Goal: Task Accomplishment & Management: Complete application form

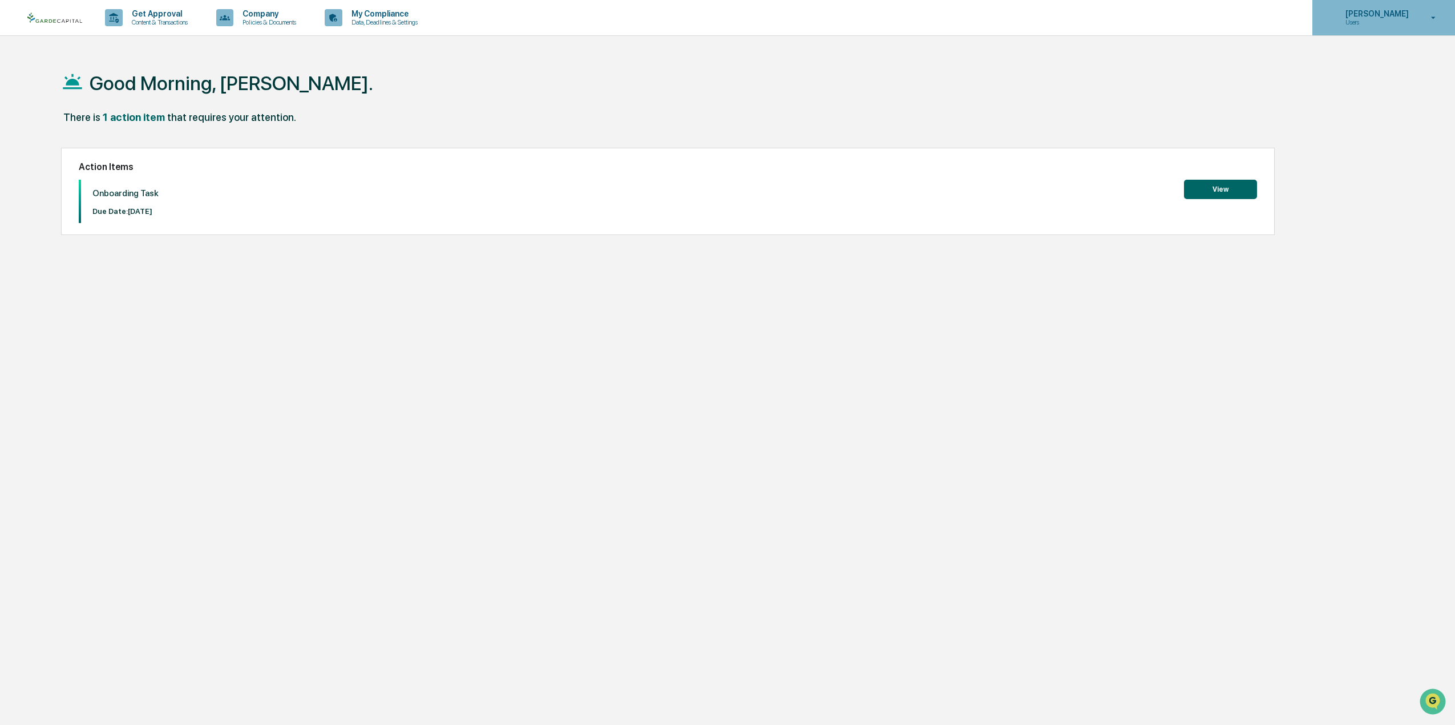
click at [1434, 17] on icon at bounding box center [1433, 18] width 20 height 11
click at [1434, 17] on div at bounding box center [730, 362] width 1460 height 725
click at [329, 107] on div "Good Morning, [PERSON_NAME]." at bounding box center [715, 82] width 1309 height 57
click at [1226, 197] on button "View" at bounding box center [1220, 189] width 73 height 19
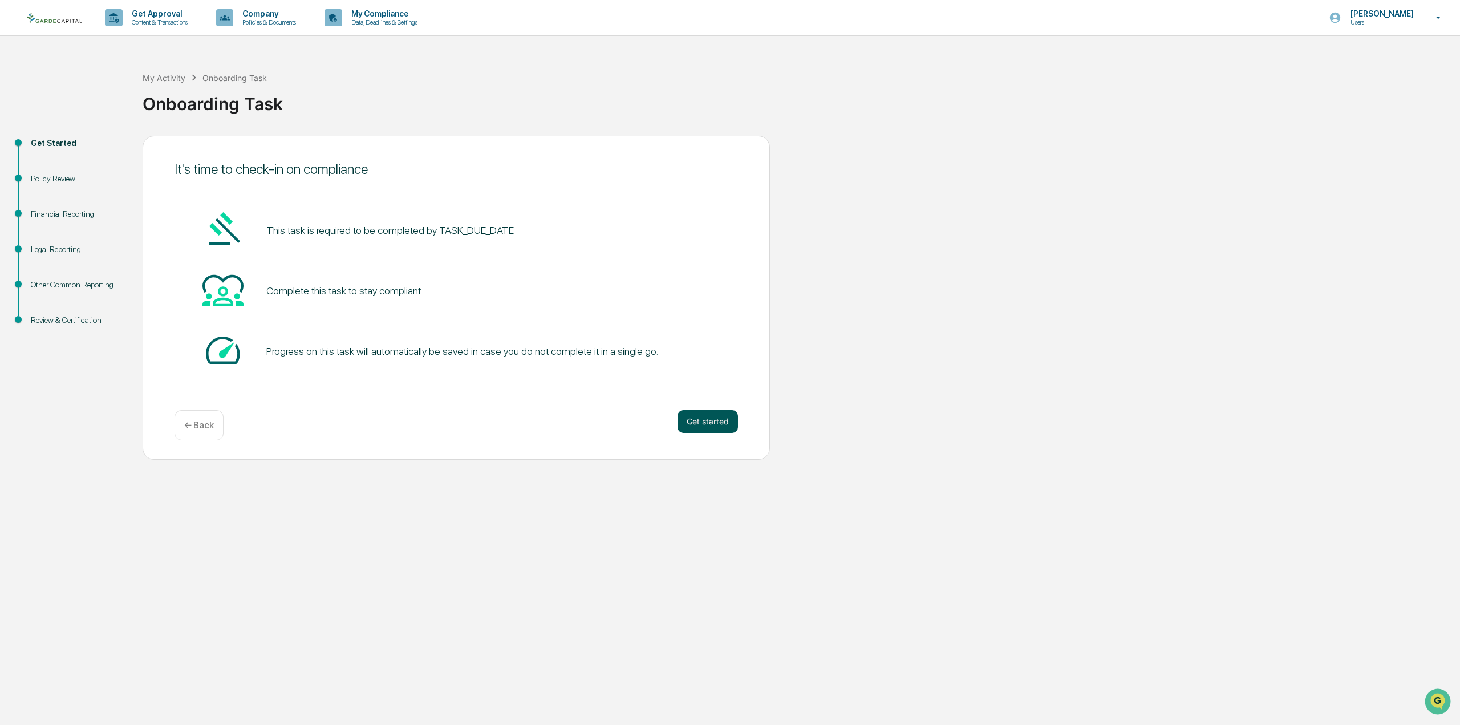
click at [703, 419] on button "Get started" at bounding box center [708, 421] width 60 height 23
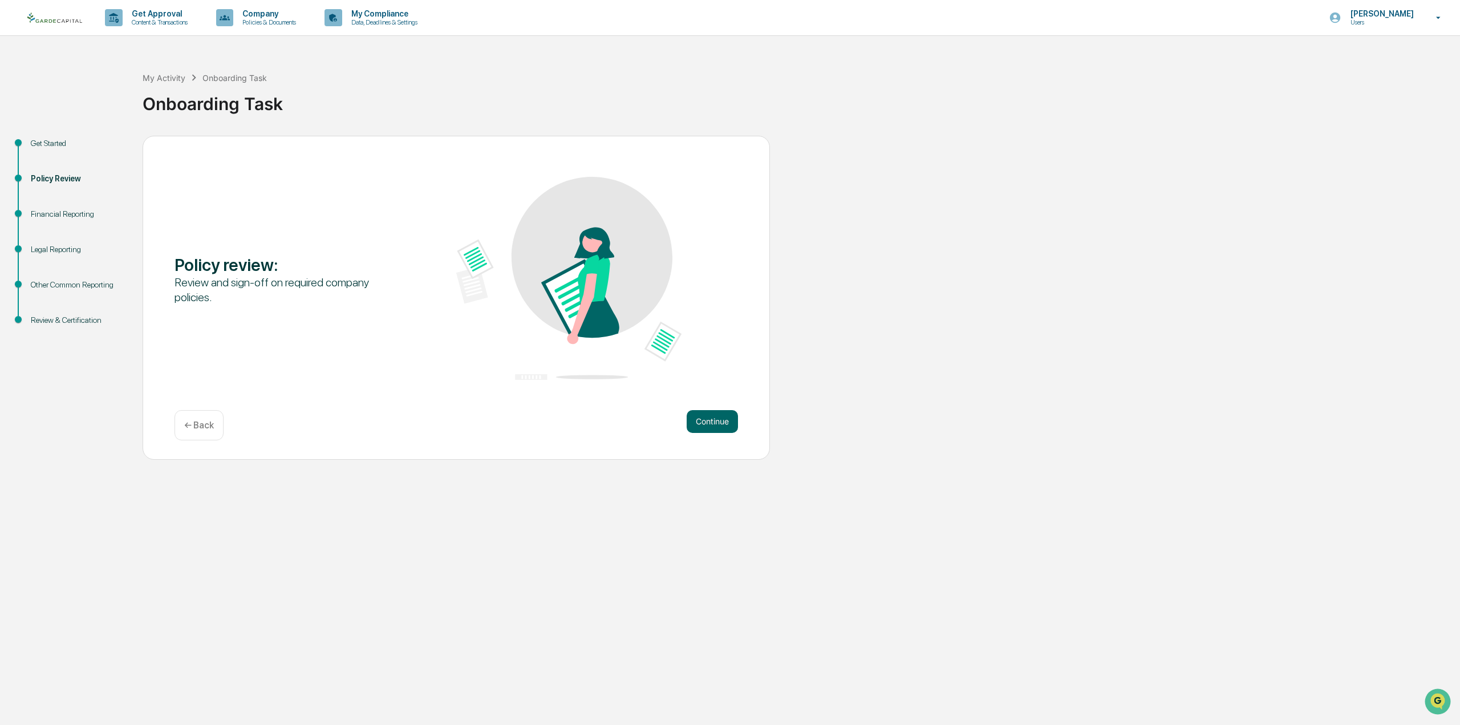
click at [703, 420] on button "Continue" at bounding box center [712, 421] width 51 height 23
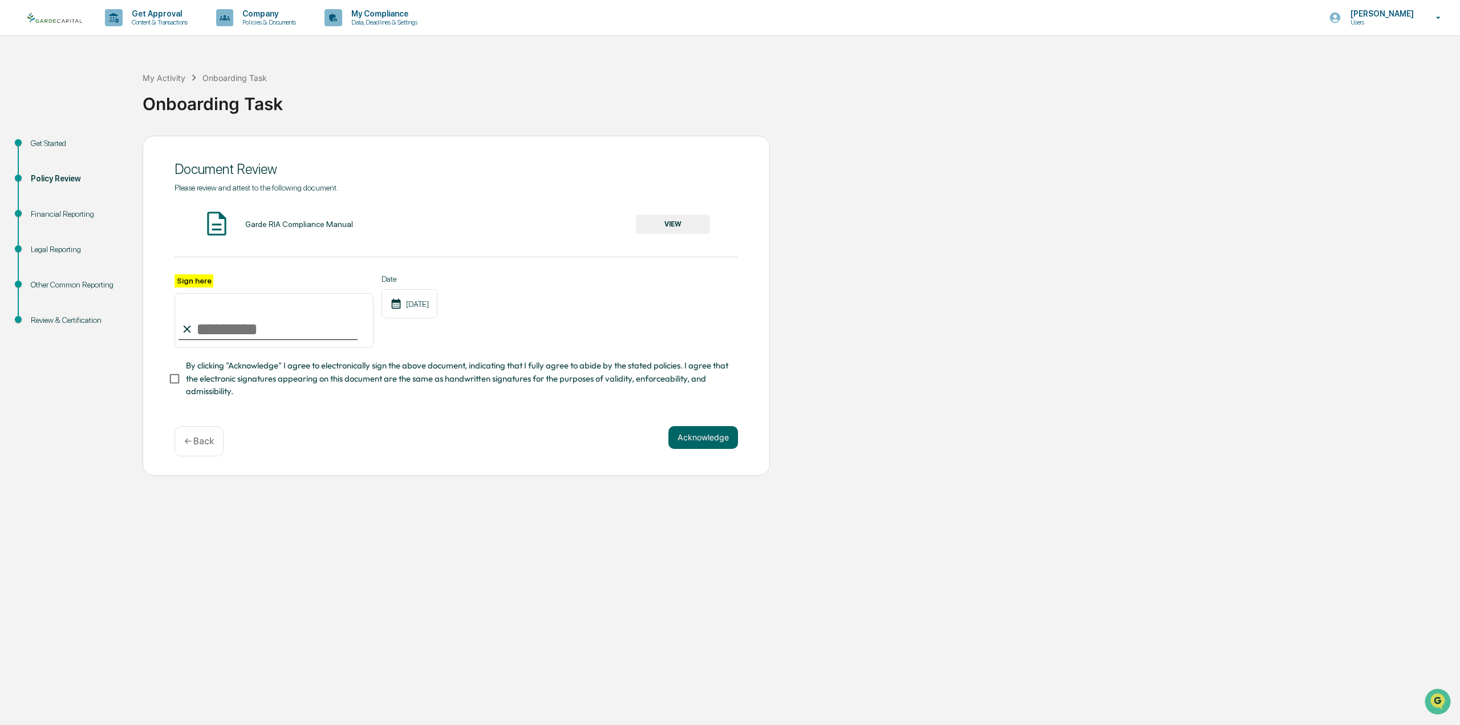
click at [311, 220] on div "Garde RIA Compliance Manual" at bounding box center [299, 224] width 108 height 9
click at [666, 216] on button "VIEW" at bounding box center [673, 223] width 74 height 19
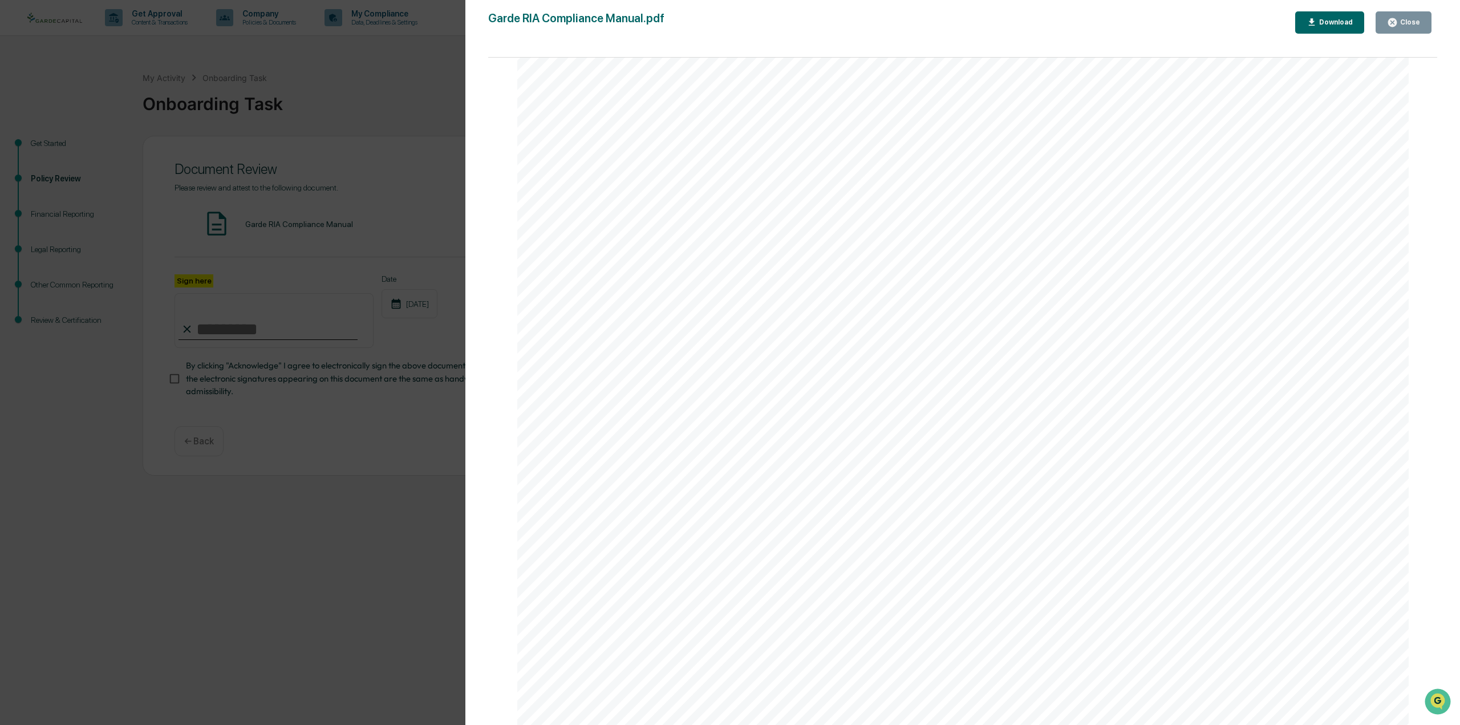
scroll to position [16086, 0]
click at [1411, 19] on div "Close" at bounding box center [1409, 22] width 22 height 8
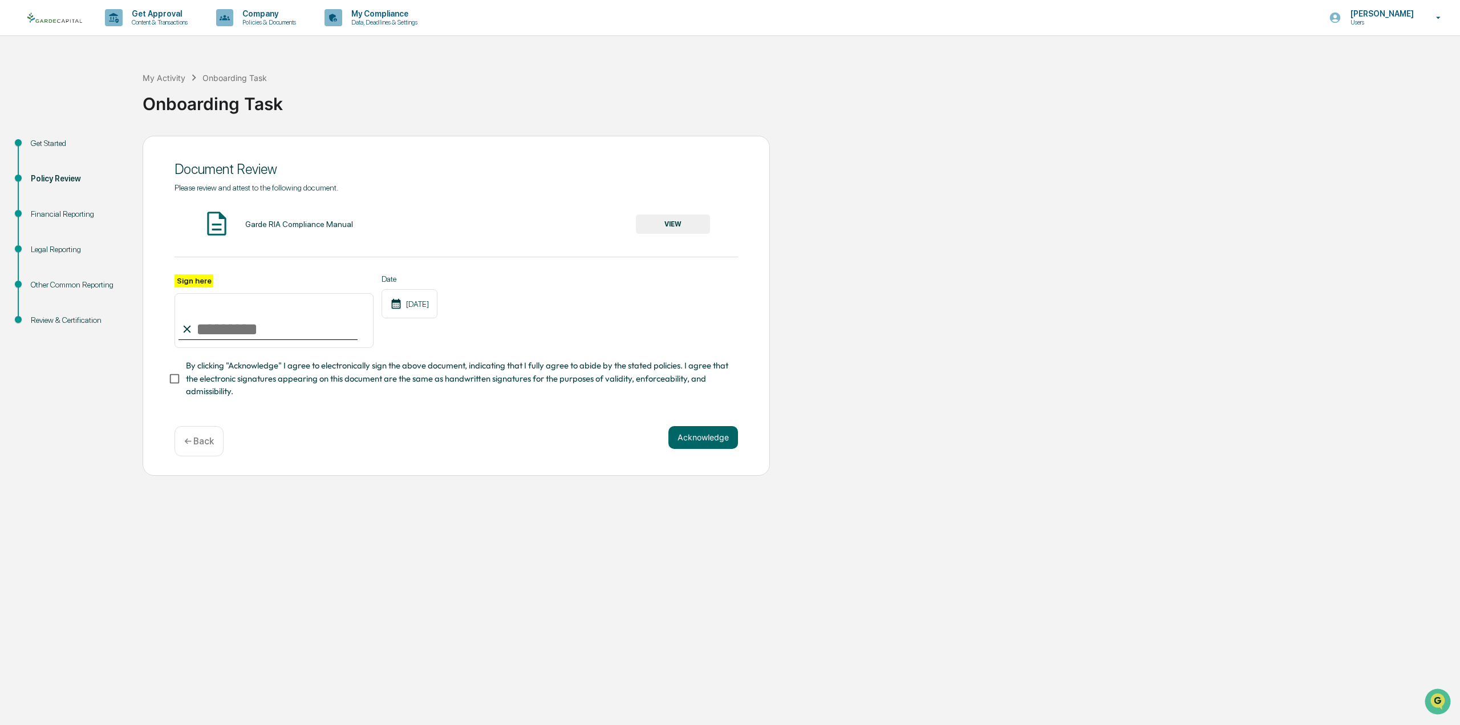
click at [245, 342] on input "Sign here" at bounding box center [274, 320] width 199 height 55
type input "**********"
click at [722, 439] on button "Acknowledge" at bounding box center [704, 437] width 70 height 23
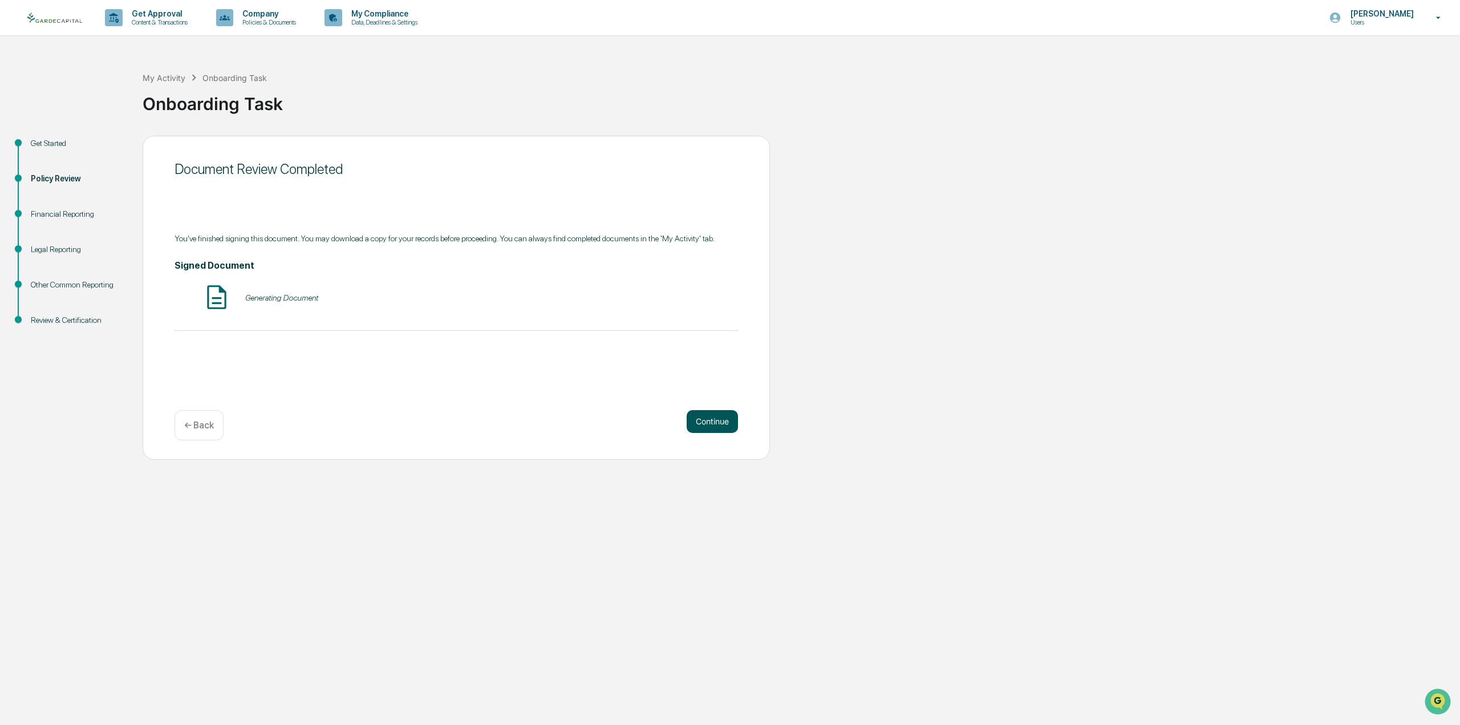
click at [714, 420] on button "Continue" at bounding box center [712, 421] width 51 height 23
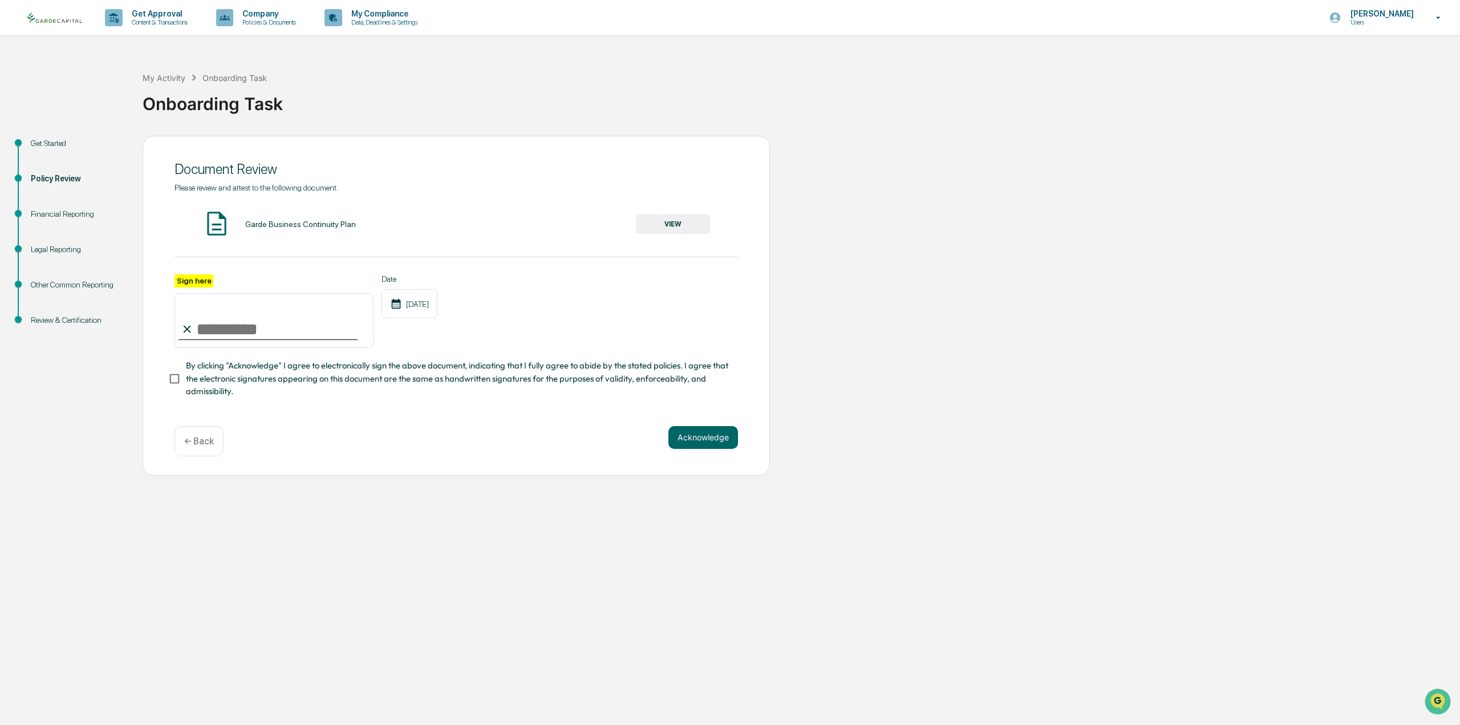
click at [689, 226] on button "VIEW" at bounding box center [673, 223] width 74 height 19
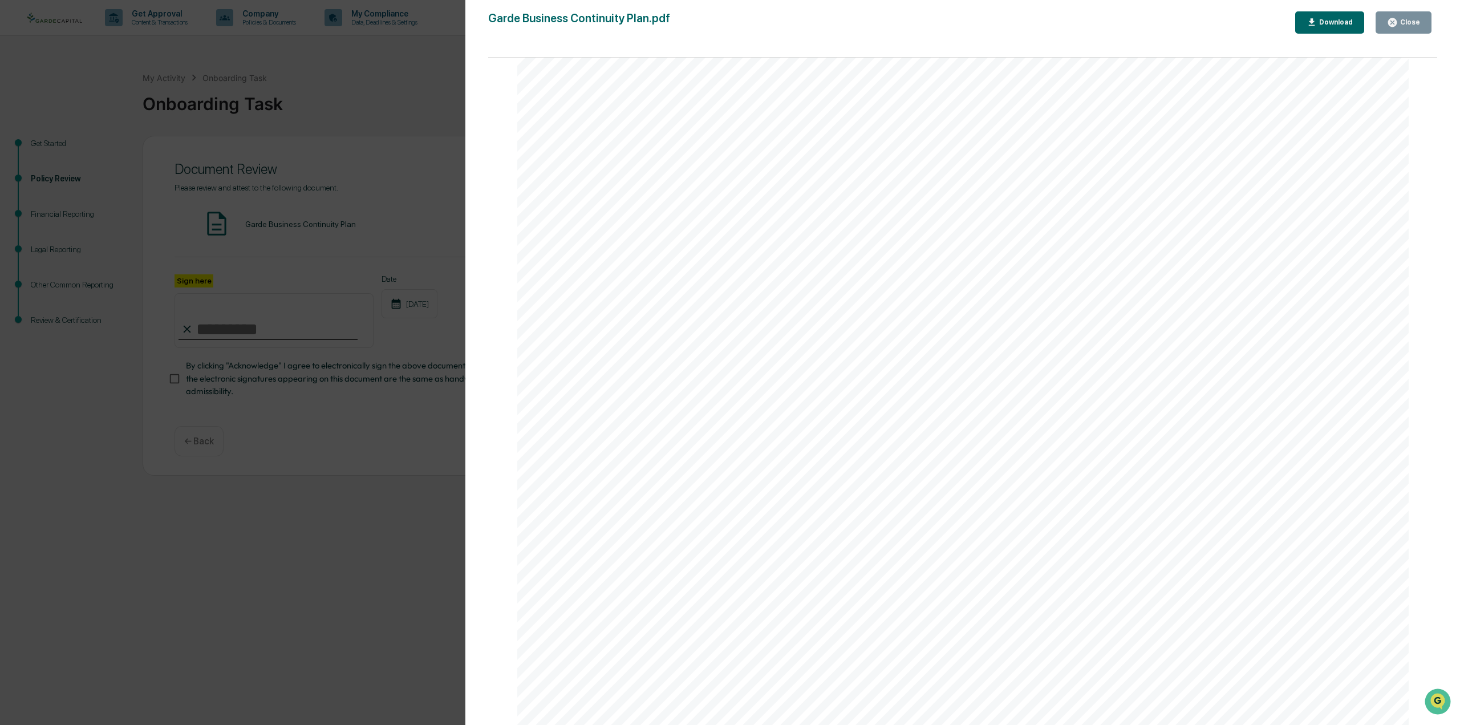
scroll to position [10049, 0]
click at [1402, 26] on div "Close" at bounding box center [1409, 22] width 22 height 8
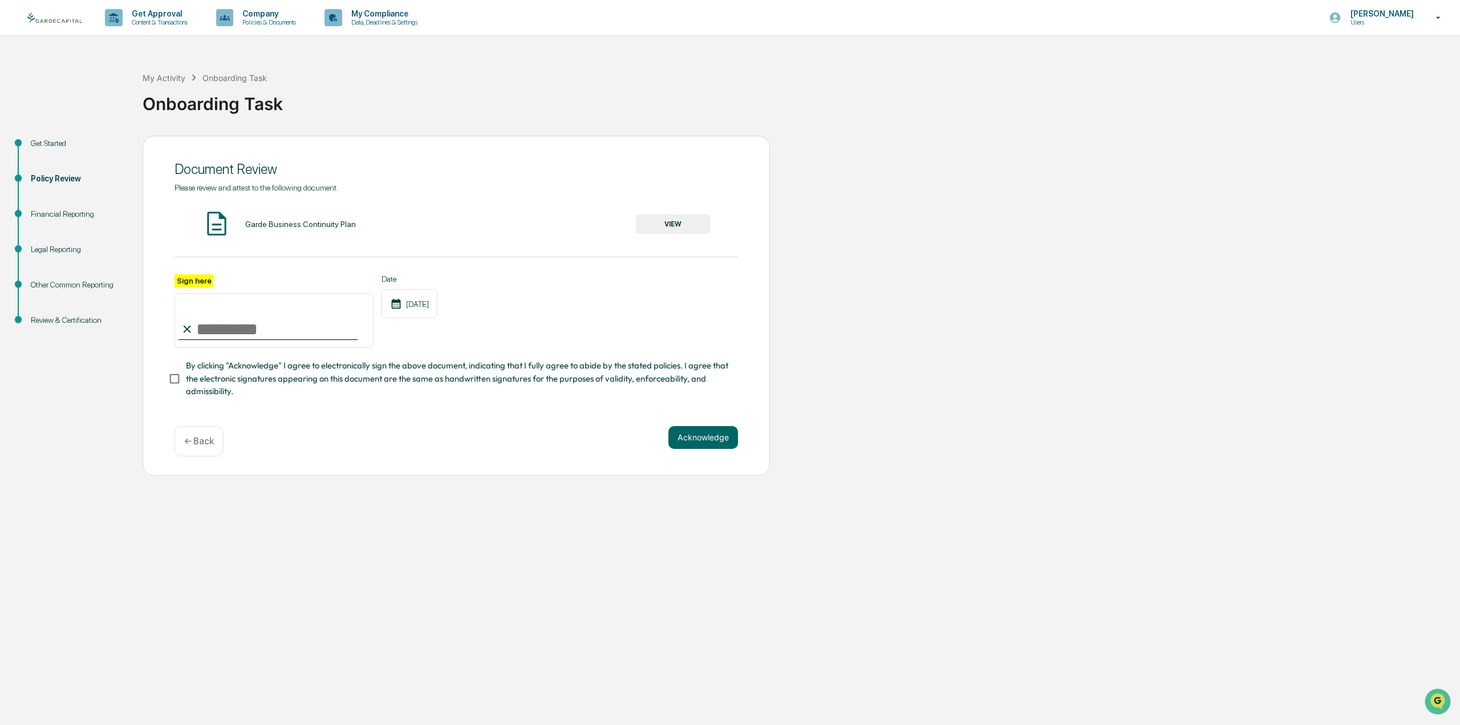
click at [333, 215] on div "Garde Business Continuity Plan VIEW" at bounding box center [457, 224] width 564 height 30
click at [666, 217] on button "VIEW" at bounding box center [673, 223] width 74 height 19
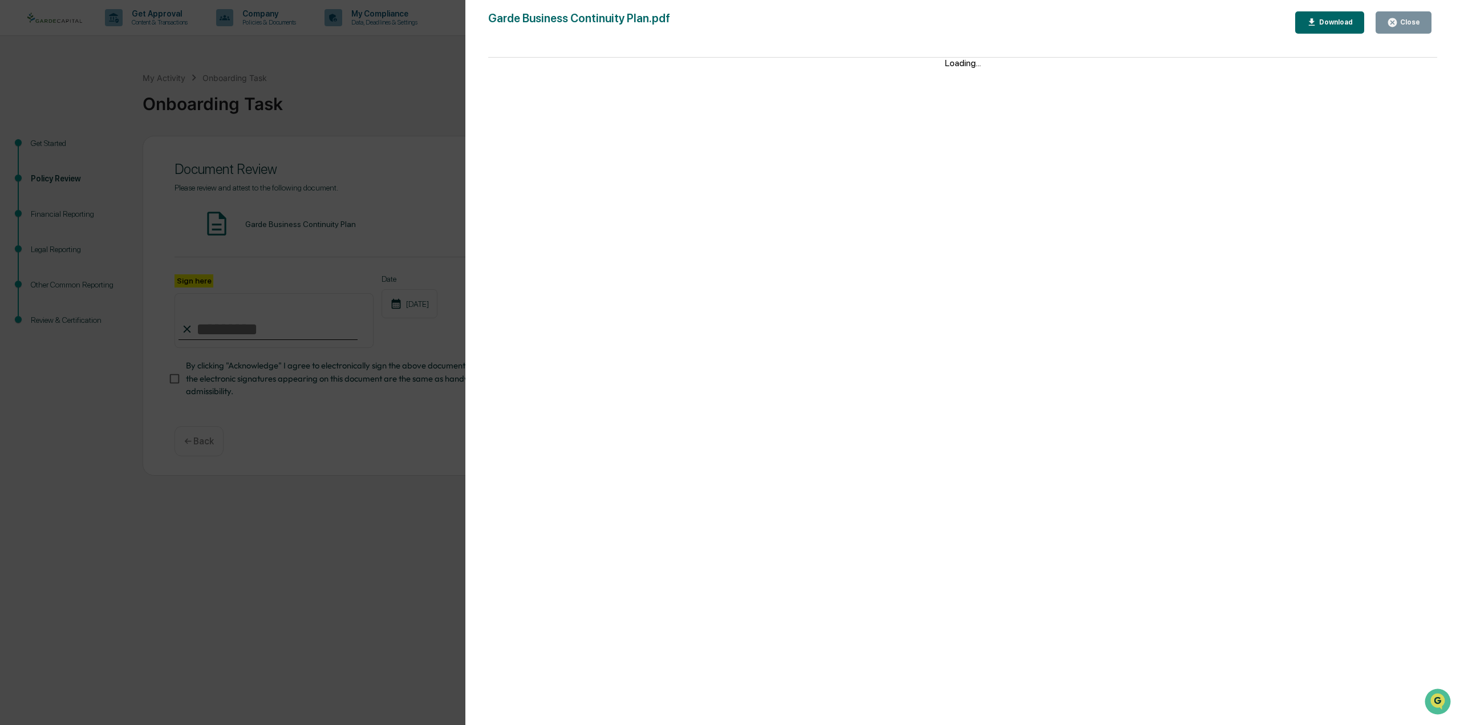
click at [1355, 140] on div "Loading..." at bounding box center [962, 397] width 949 height 679
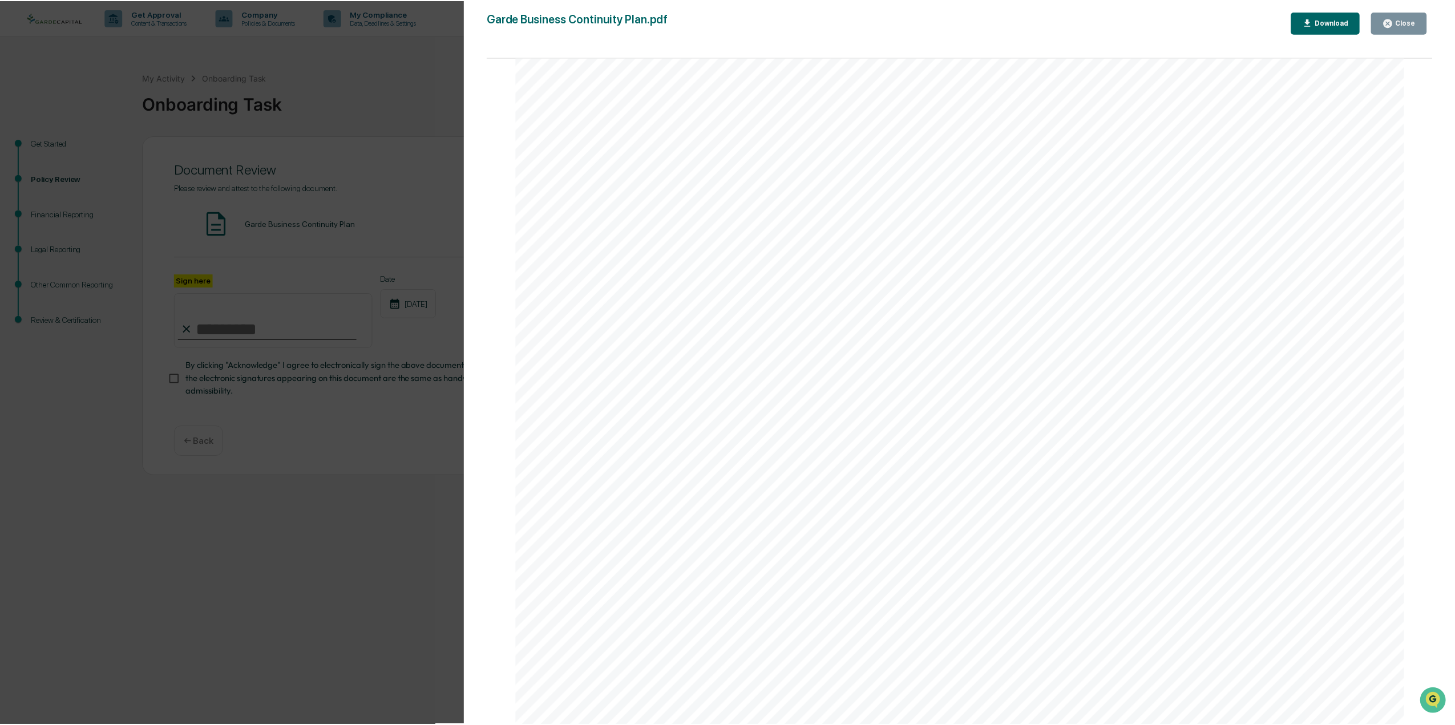
scroll to position [7587, 0]
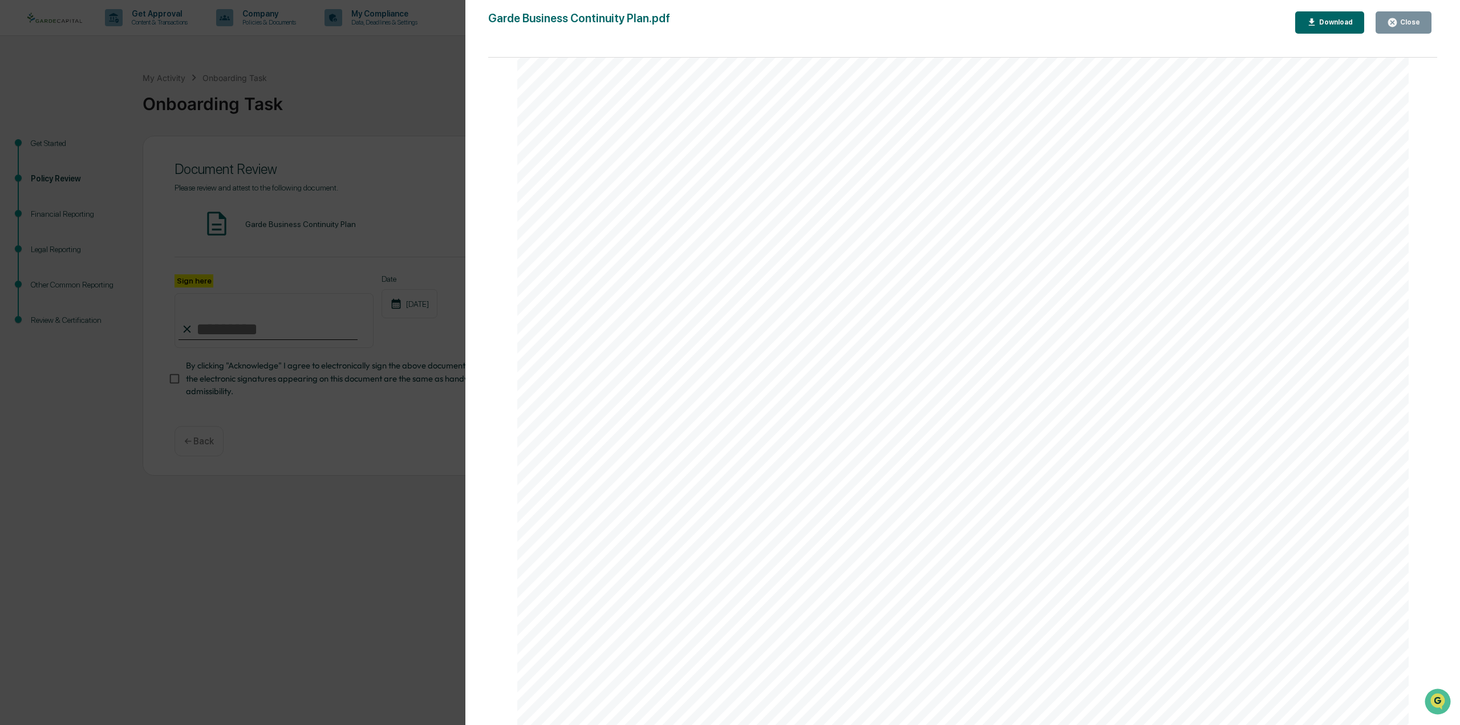
click at [1412, 15] on button "Close" at bounding box center [1404, 22] width 56 height 22
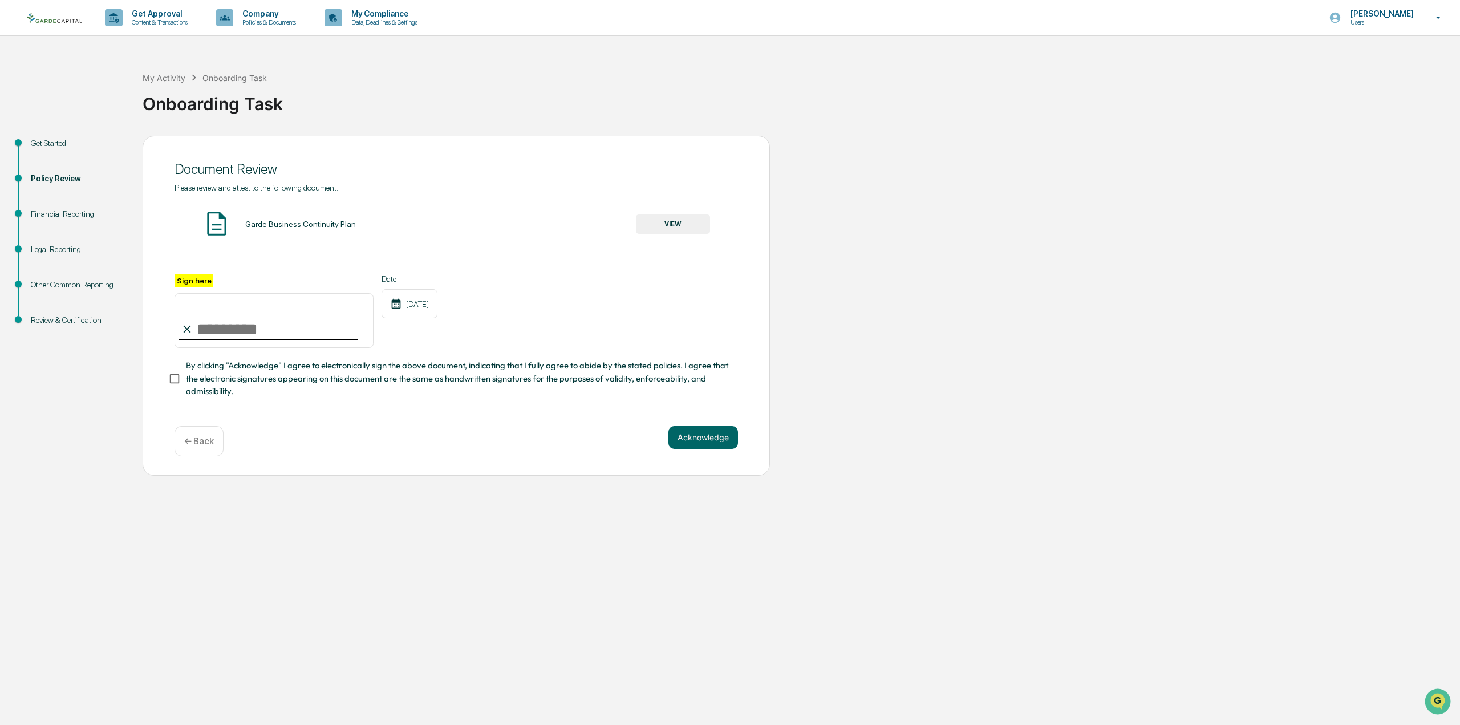
click at [260, 329] on input "Sign here" at bounding box center [274, 320] width 199 height 55
click at [481, 349] on div "Sign here Date [DATE]" at bounding box center [457, 311] width 564 height 74
click at [76, 28] on link at bounding box center [61, 17] width 68 height 35
click at [220, 330] on input "Sign here" at bounding box center [274, 320] width 199 height 55
type input "**********"
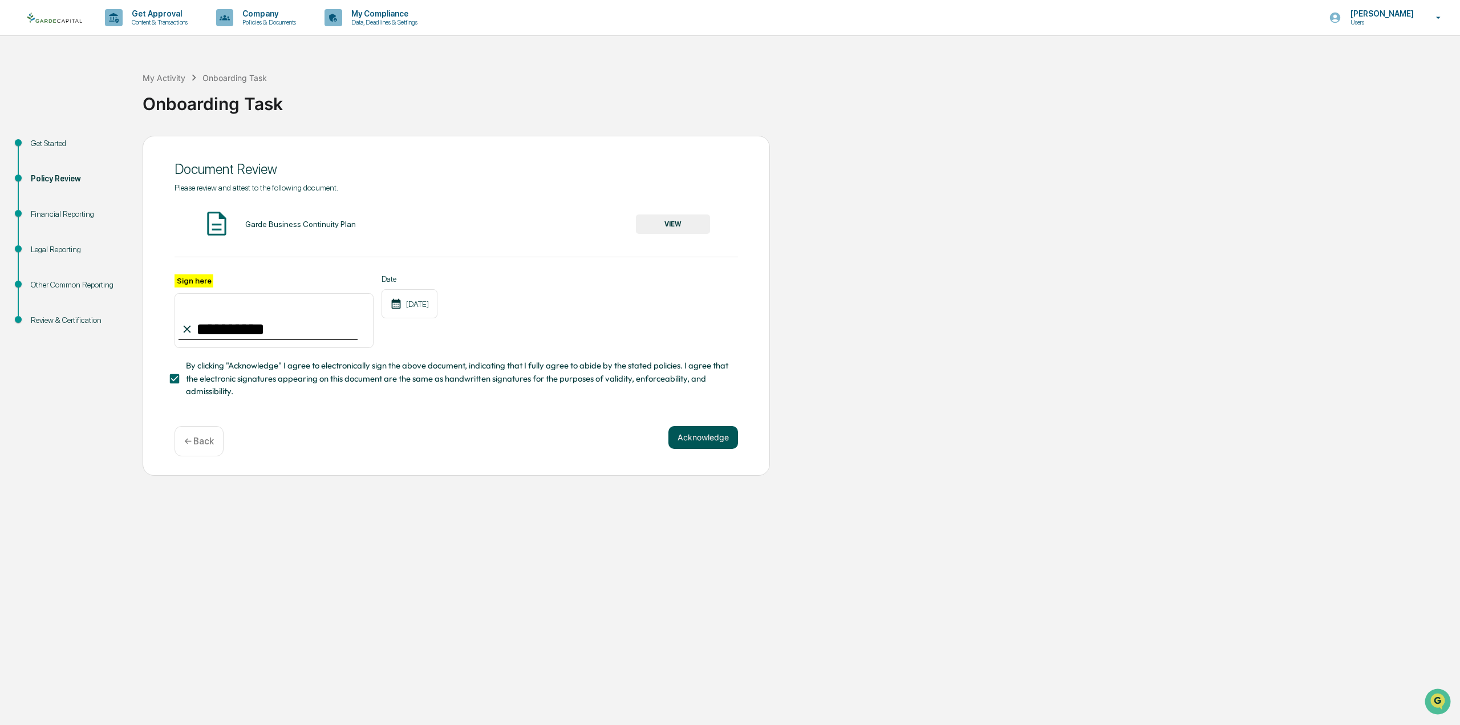
click at [680, 447] on button "Acknowledge" at bounding box center [704, 437] width 70 height 23
click at [673, 214] on div "Garde Business Continuity Plan VIEW" at bounding box center [457, 224] width 564 height 30
click at [666, 230] on button "VIEW" at bounding box center [673, 223] width 74 height 19
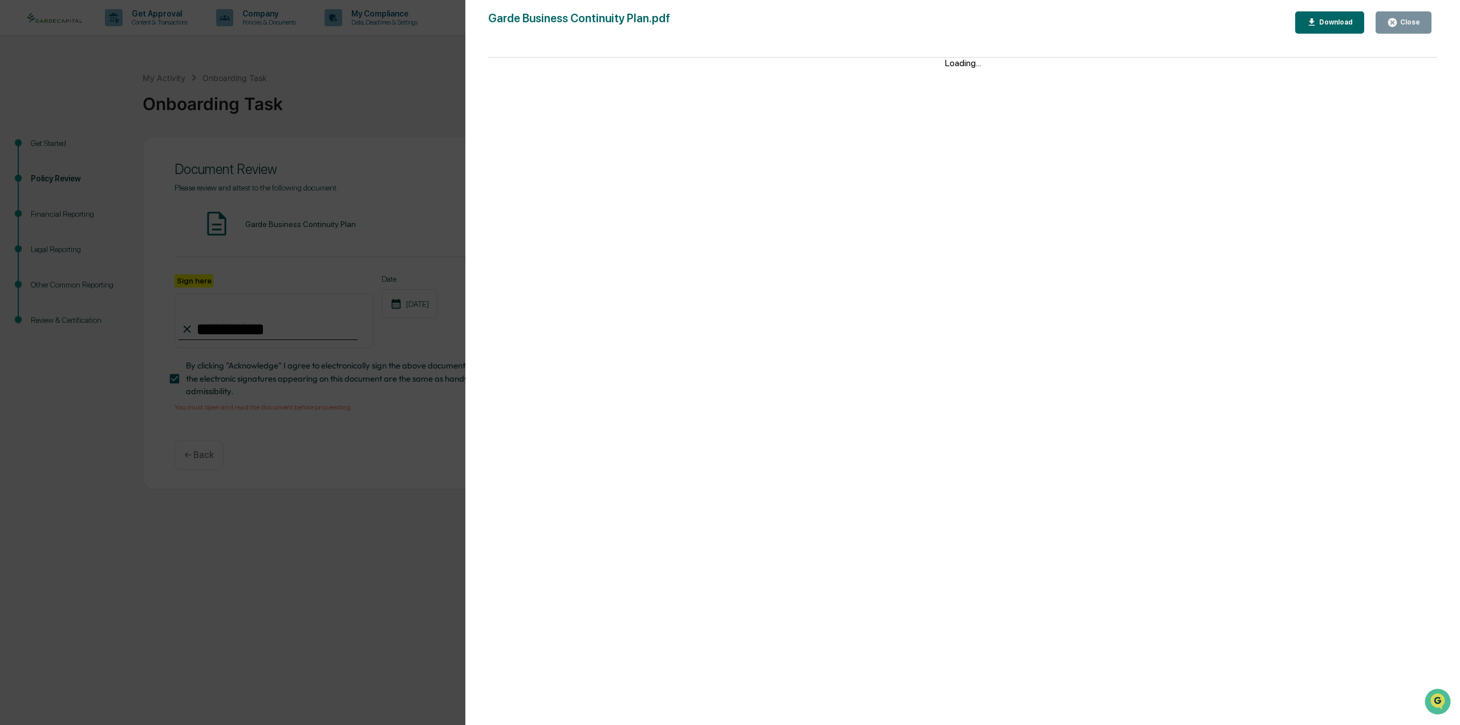
click at [1398, 17] on icon "button" at bounding box center [1392, 22] width 11 height 11
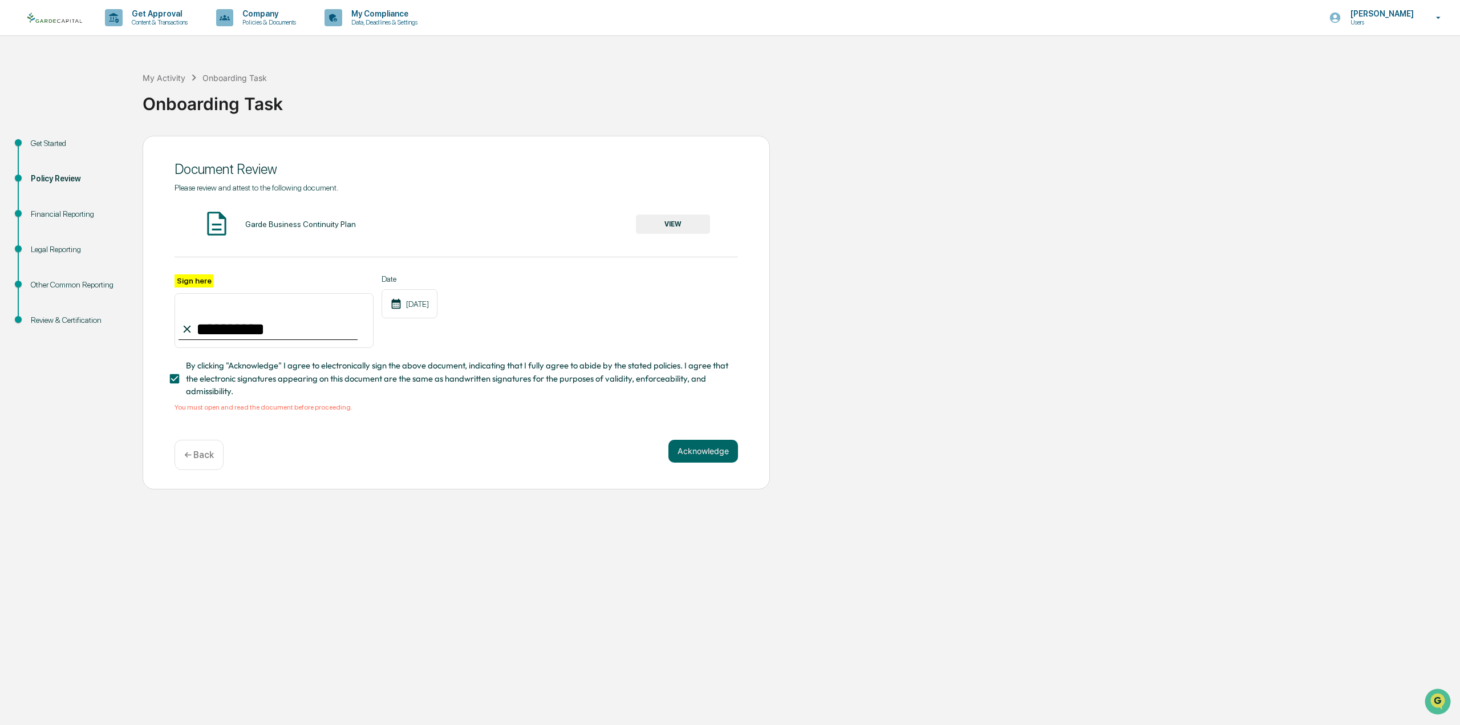
click at [693, 441] on div "**********" at bounding box center [456, 313] width 627 height 354
click at [692, 444] on button "Acknowledge" at bounding box center [704, 451] width 70 height 23
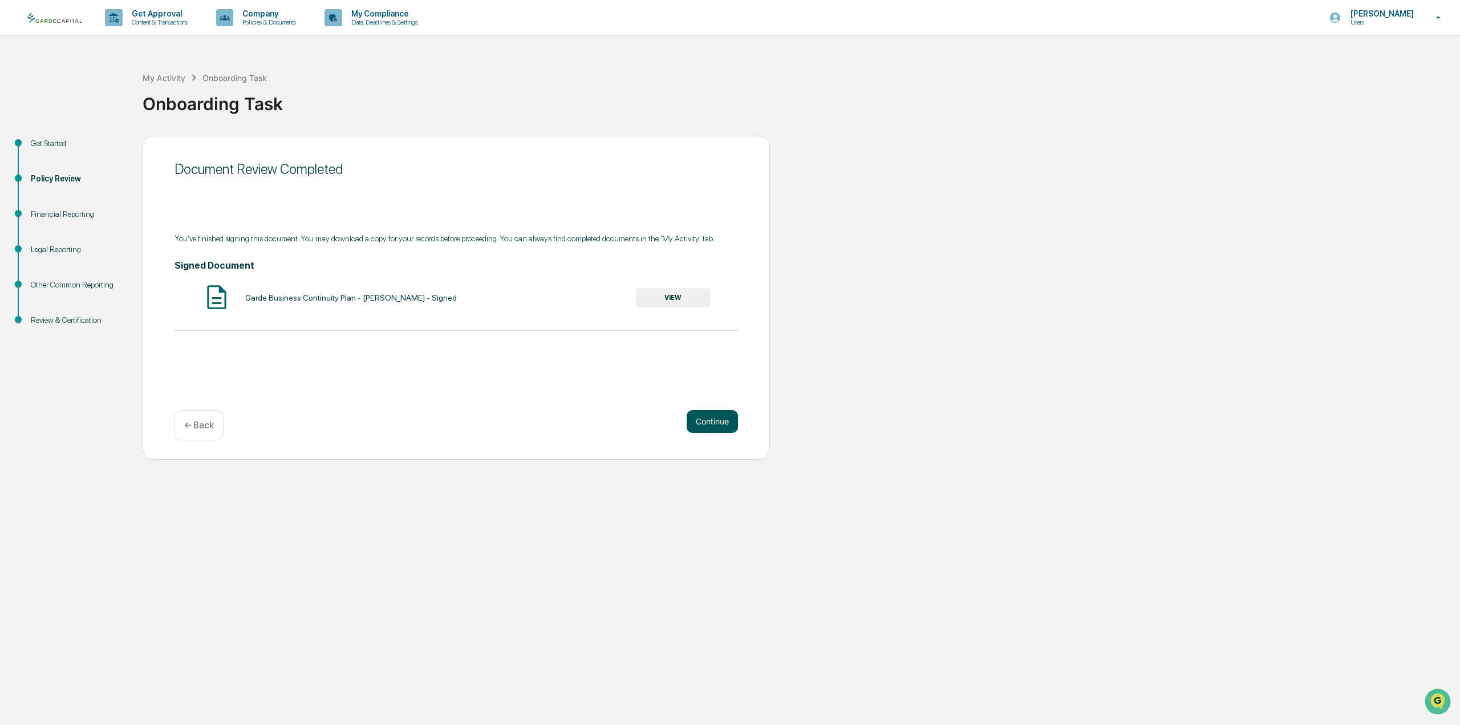
click at [704, 424] on button "Continue" at bounding box center [712, 421] width 51 height 23
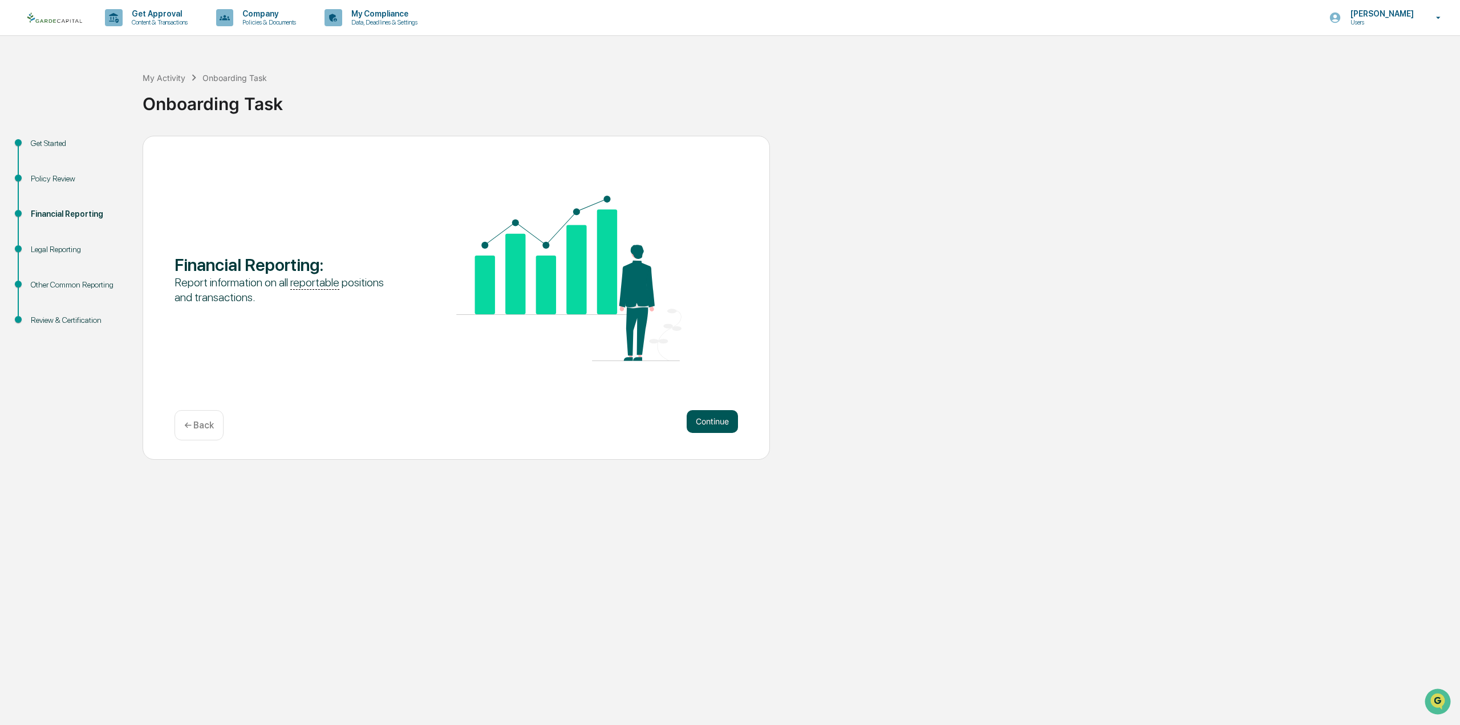
click at [690, 424] on button "Continue" at bounding box center [712, 421] width 51 height 23
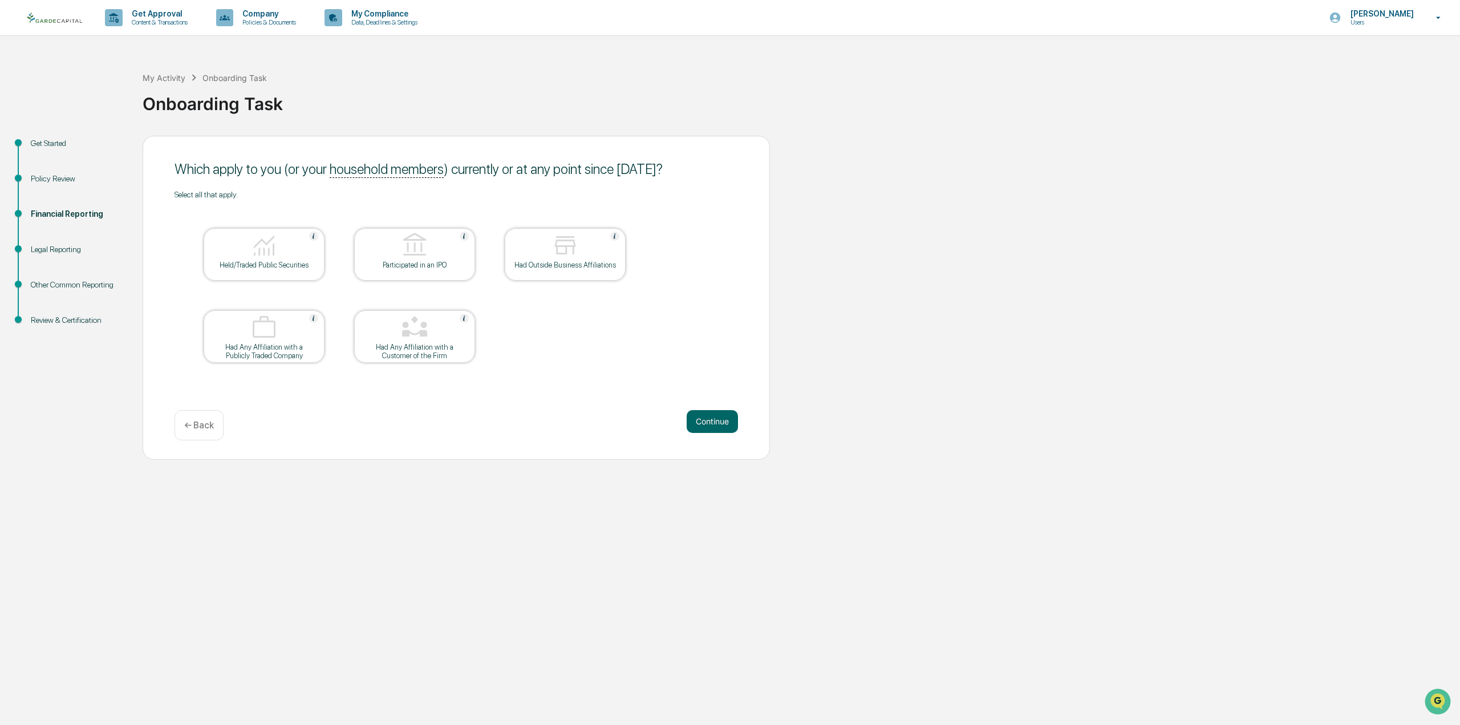
click at [282, 264] on div "Held/Traded Public Securities" at bounding box center [264, 265] width 103 height 9
click at [708, 422] on button "Continue" at bounding box center [712, 421] width 51 height 23
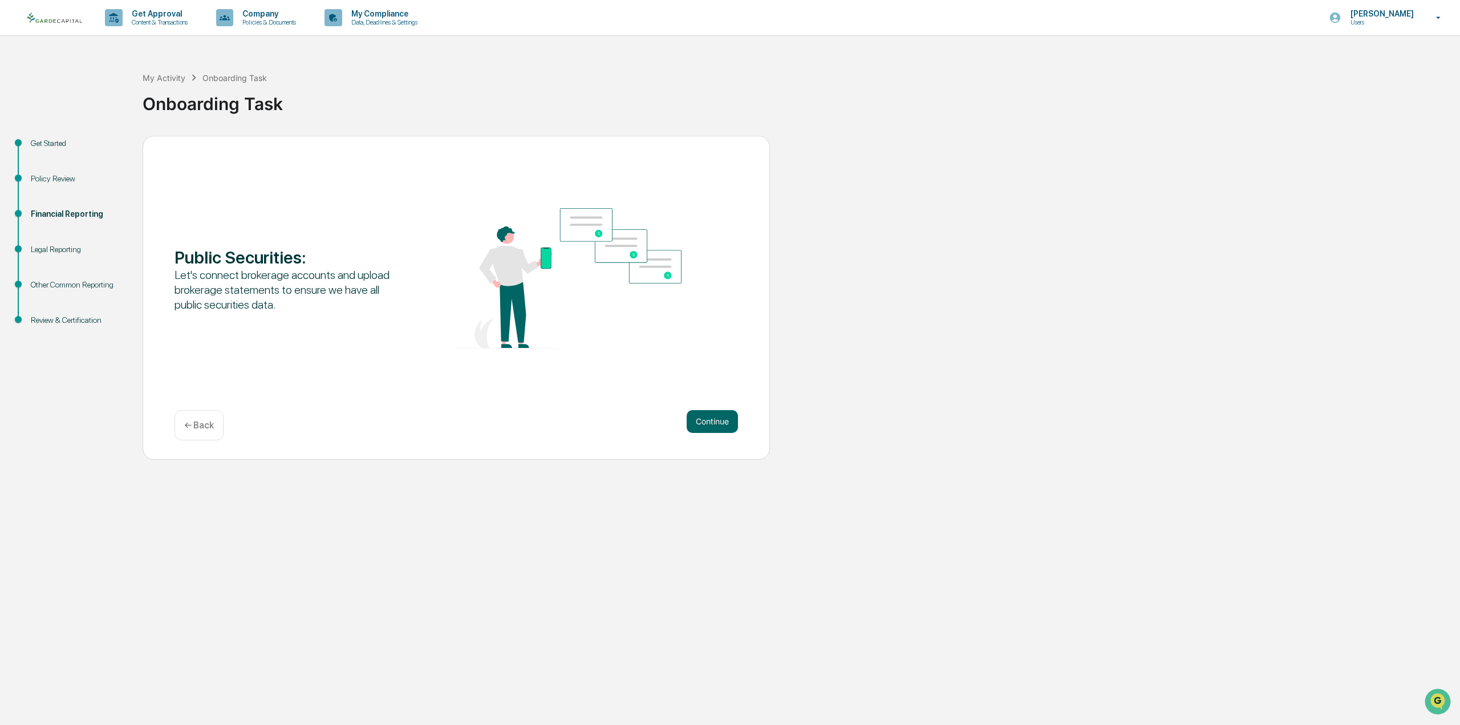
click at [708, 422] on button "Continue" at bounding box center [712, 421] width 51 height 23
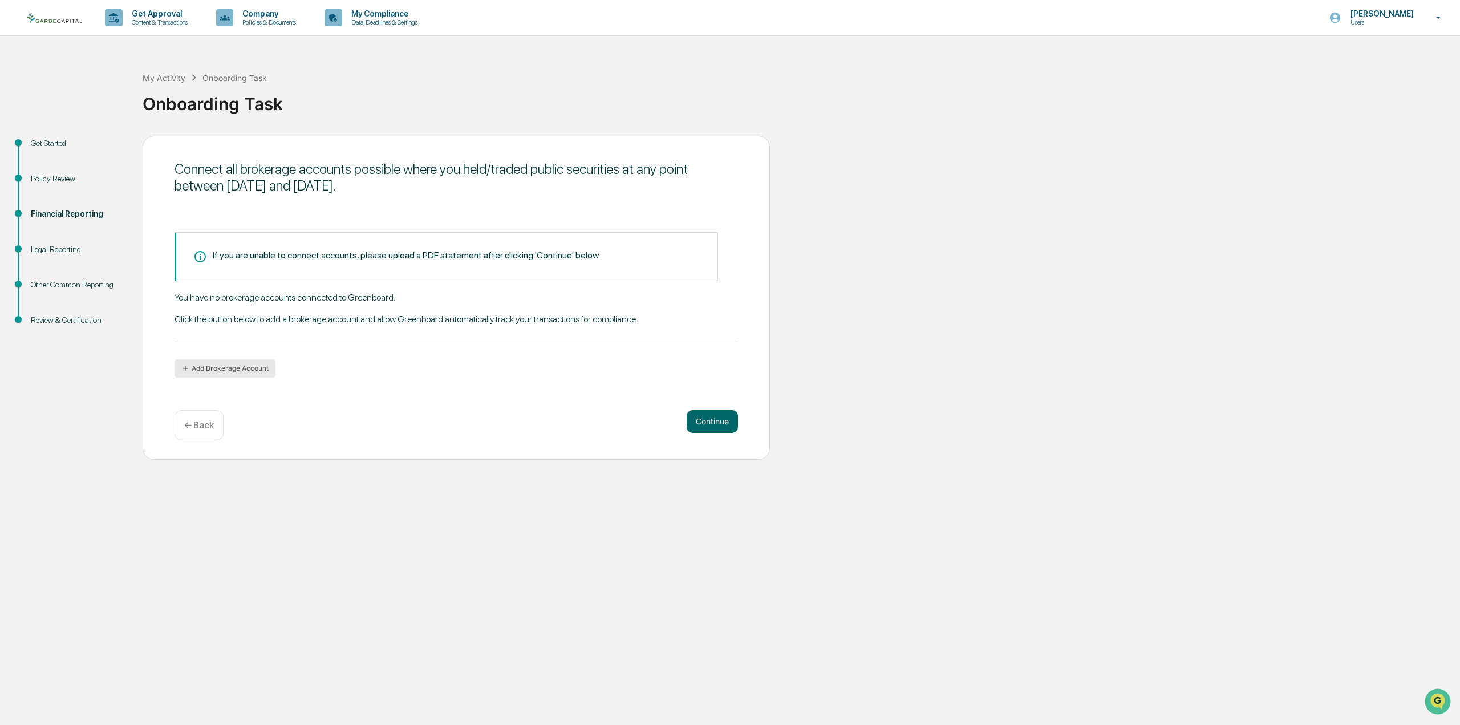
click at [205, 362] on button "Add Brokerage Account" at bounding box center [225, 368] width 101 height 18
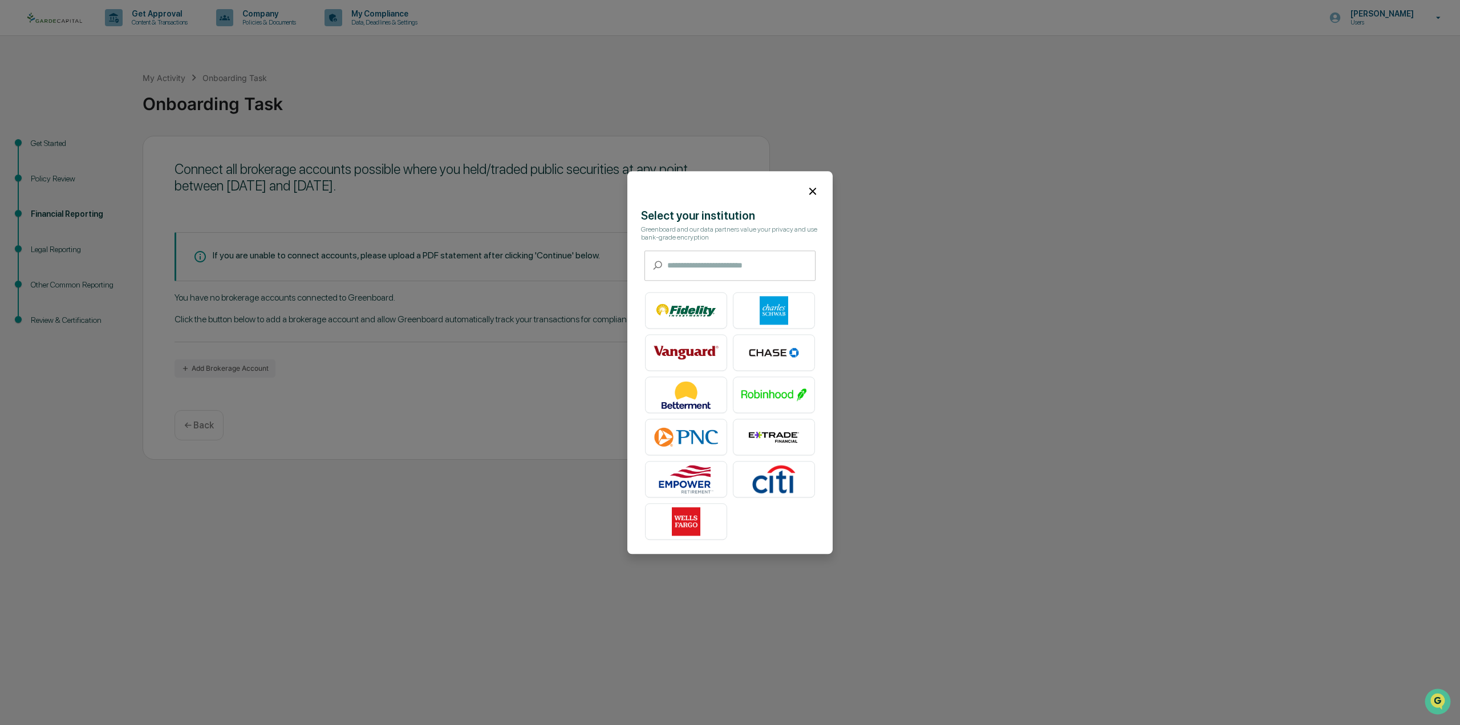
drag, startPoint x: 792, startPoint y: 296, endPoint x: 788, endPoint y: 301, distance: 6.1
click at [788, 301] on div at bounding box center [774, 310] width 82 height 37
click at [785, 311] on img at bounding box center [774, 310] width 65 height 29
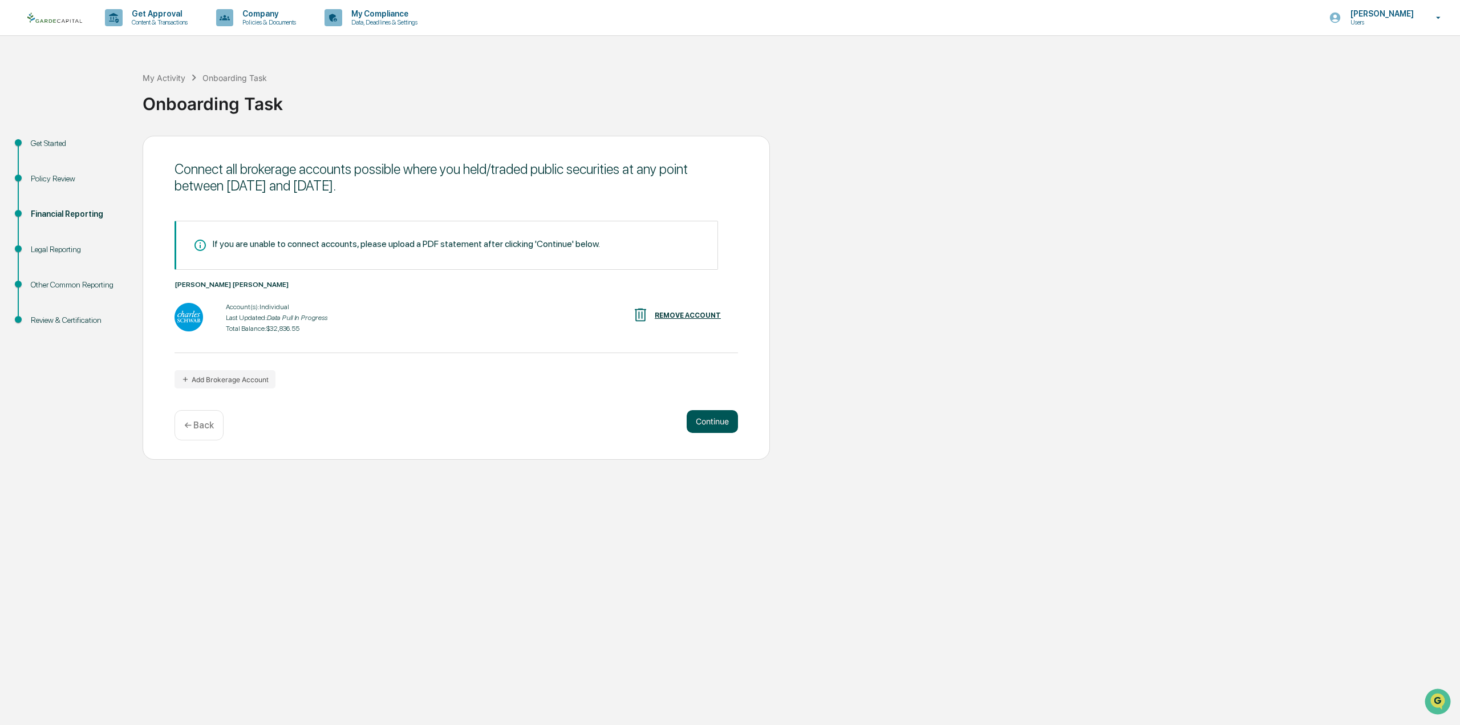
click at [715, 423] on button "Continue" at bounding box center [712, 421] width 51 height 23
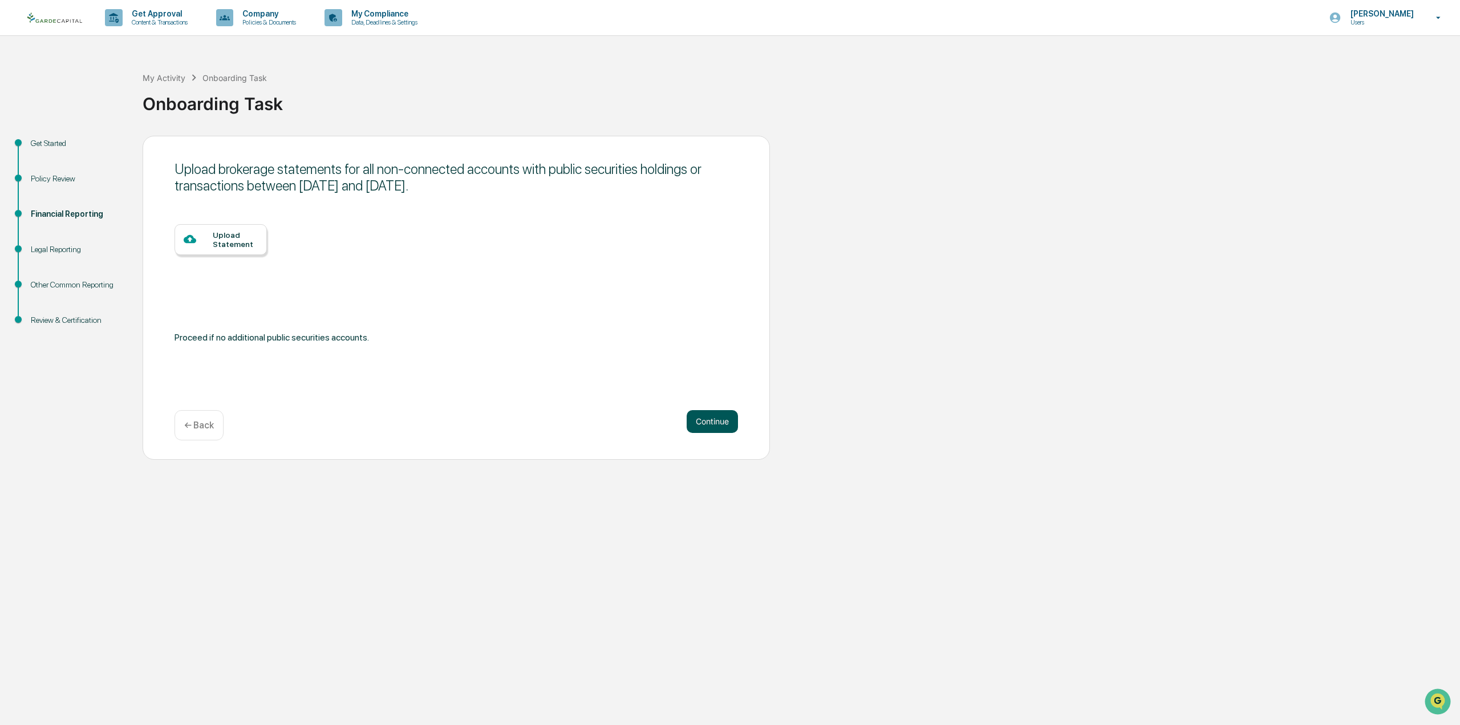
click at [704, 427] on button "Continue" at bounding box center [712, 421] width 51 height 23
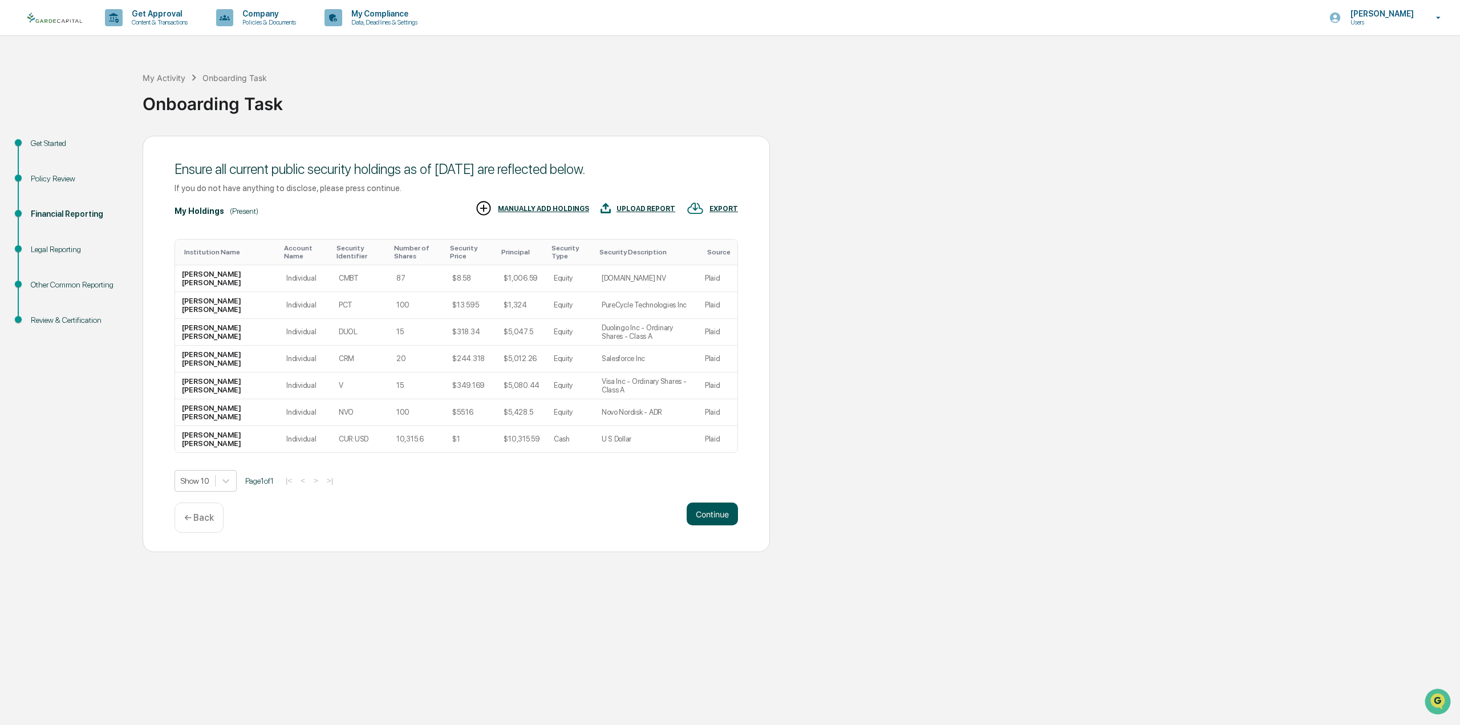
click at [706, 510] on button "Continue" at bounding box center [712, 514] width 51 height 23
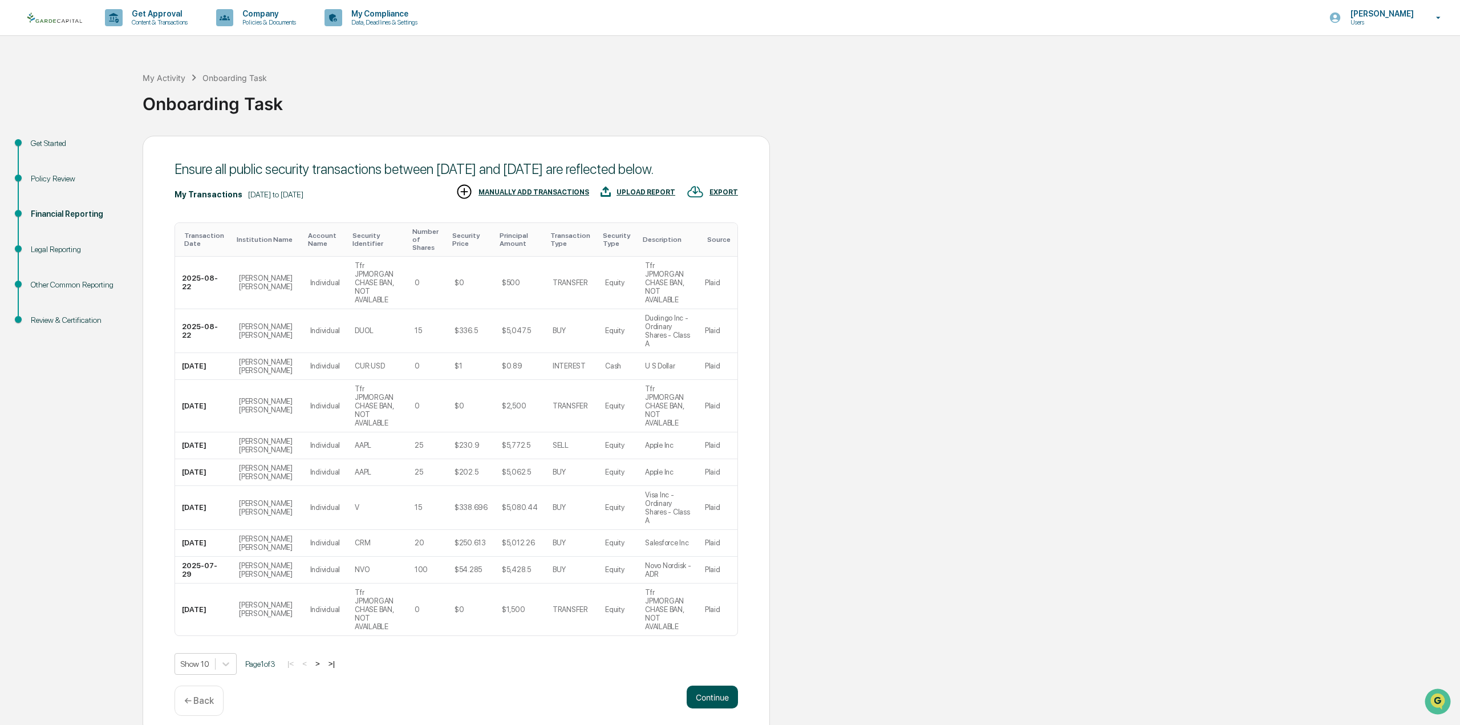
click at [714, 686] on button "Continue" at bounding box center [712, 697] width 51 height 23
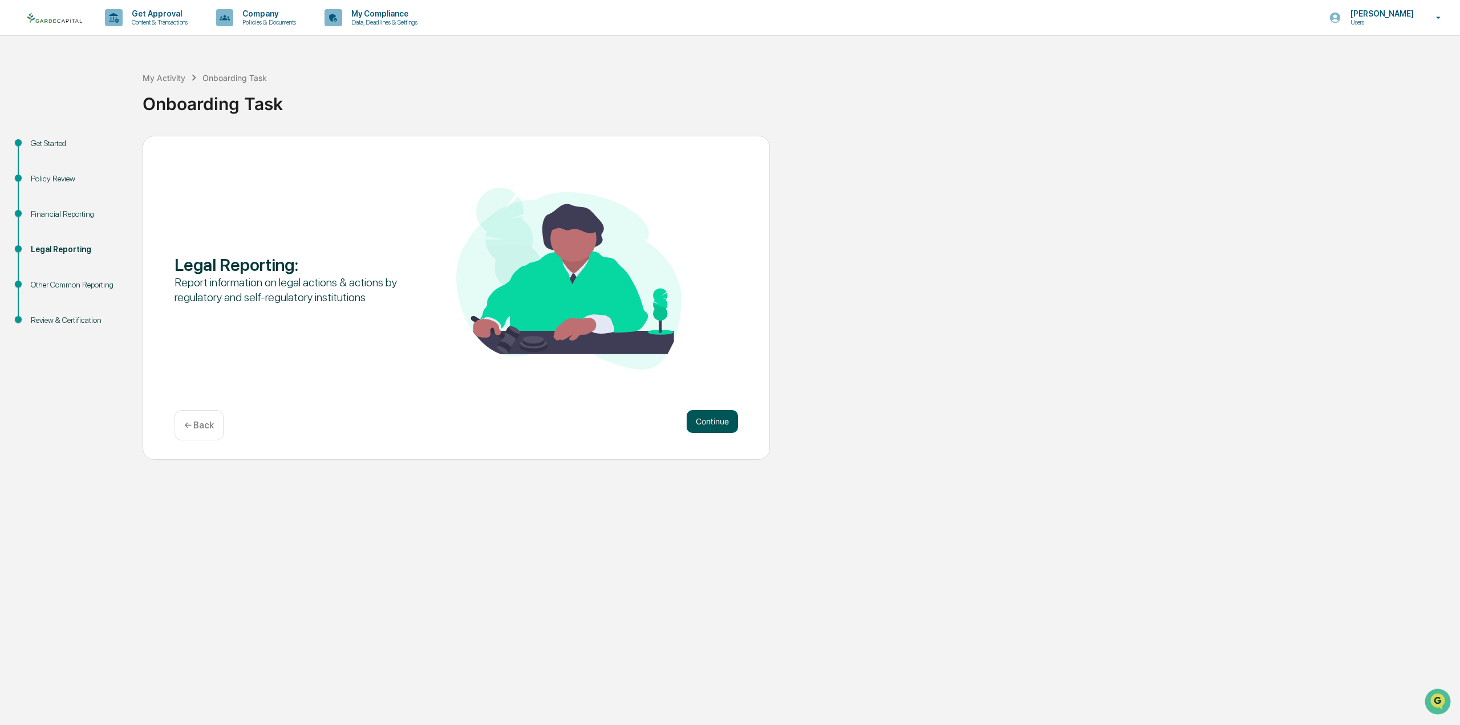
click at [718, 419] on button "Continue" at bounding box center [712, 421] width 51 height 23
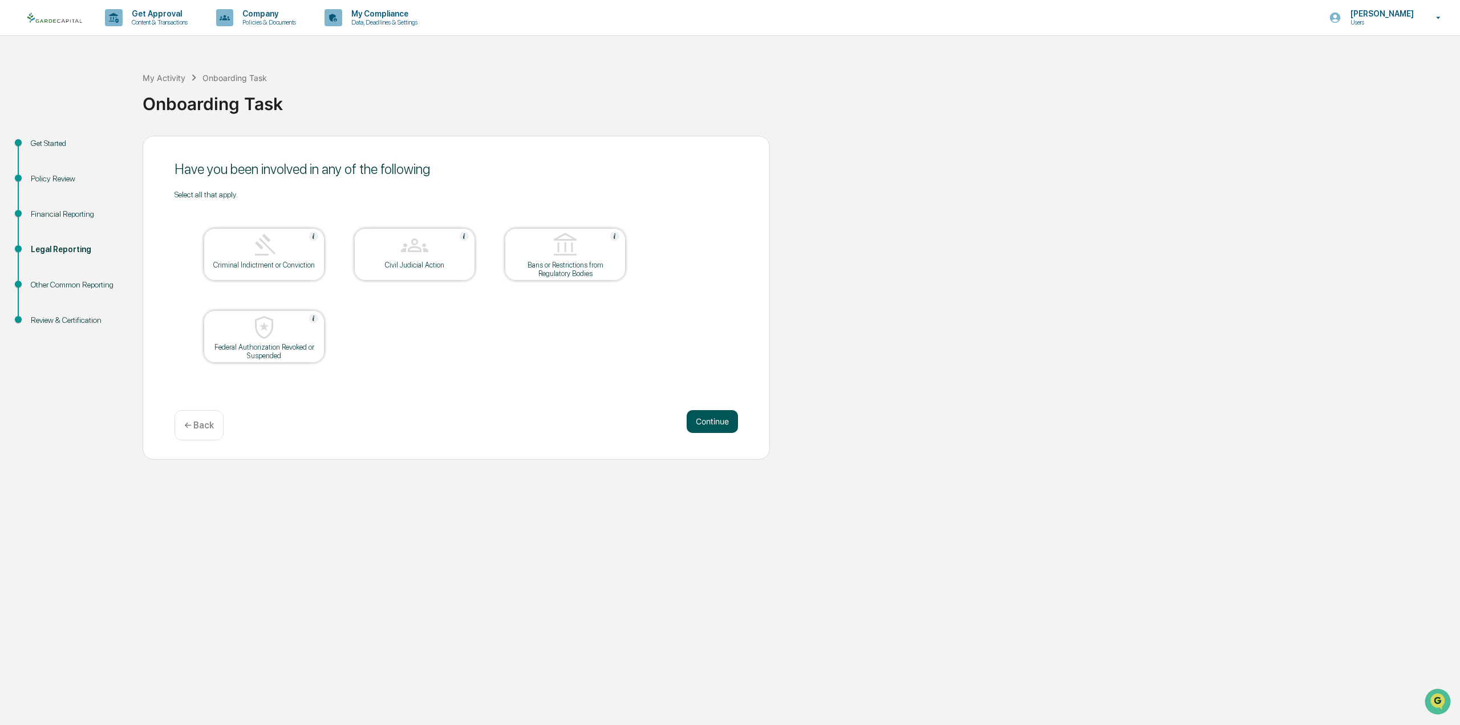
click at [724, 426] on button "Continue" at bounding box center [712, 421] width 51 height 23
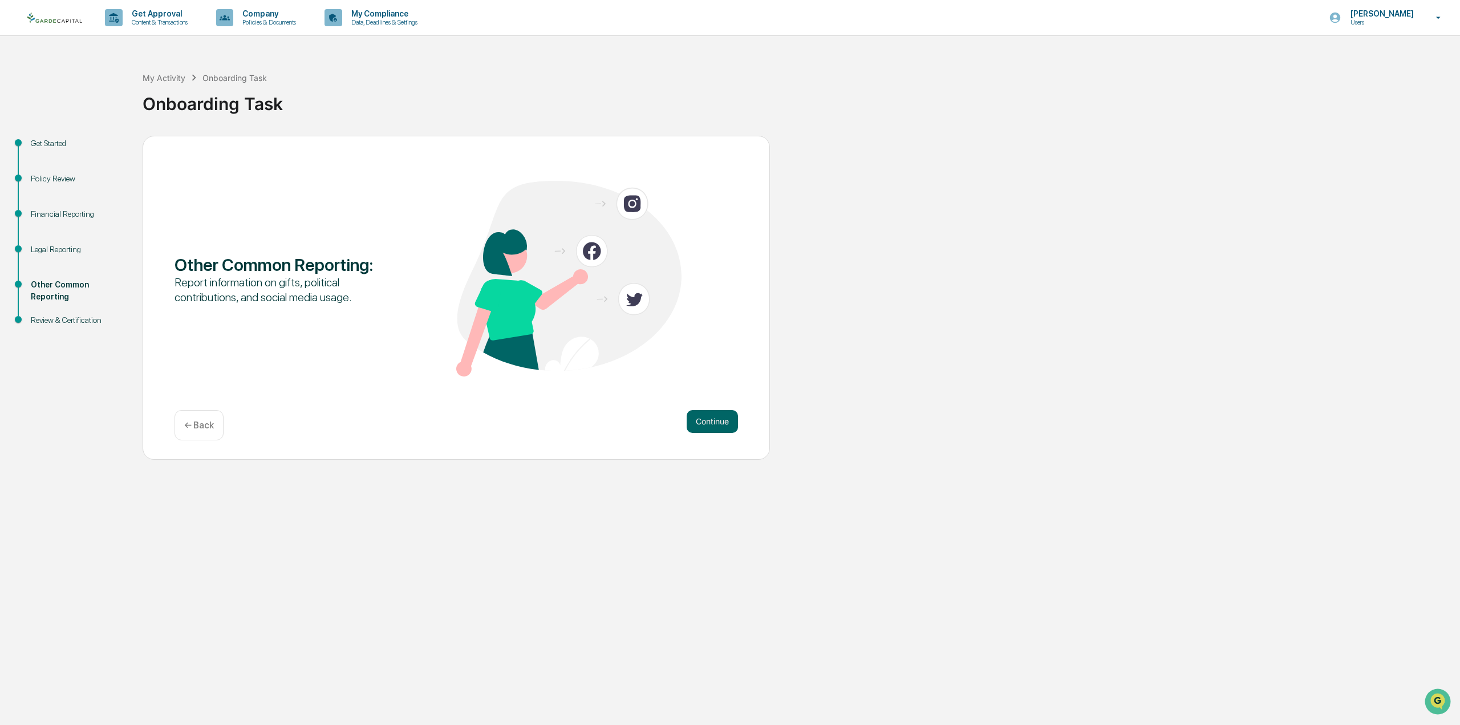
click at [723, 426] on button "Continue" at bounding box center [712, 421] width 51 height 23
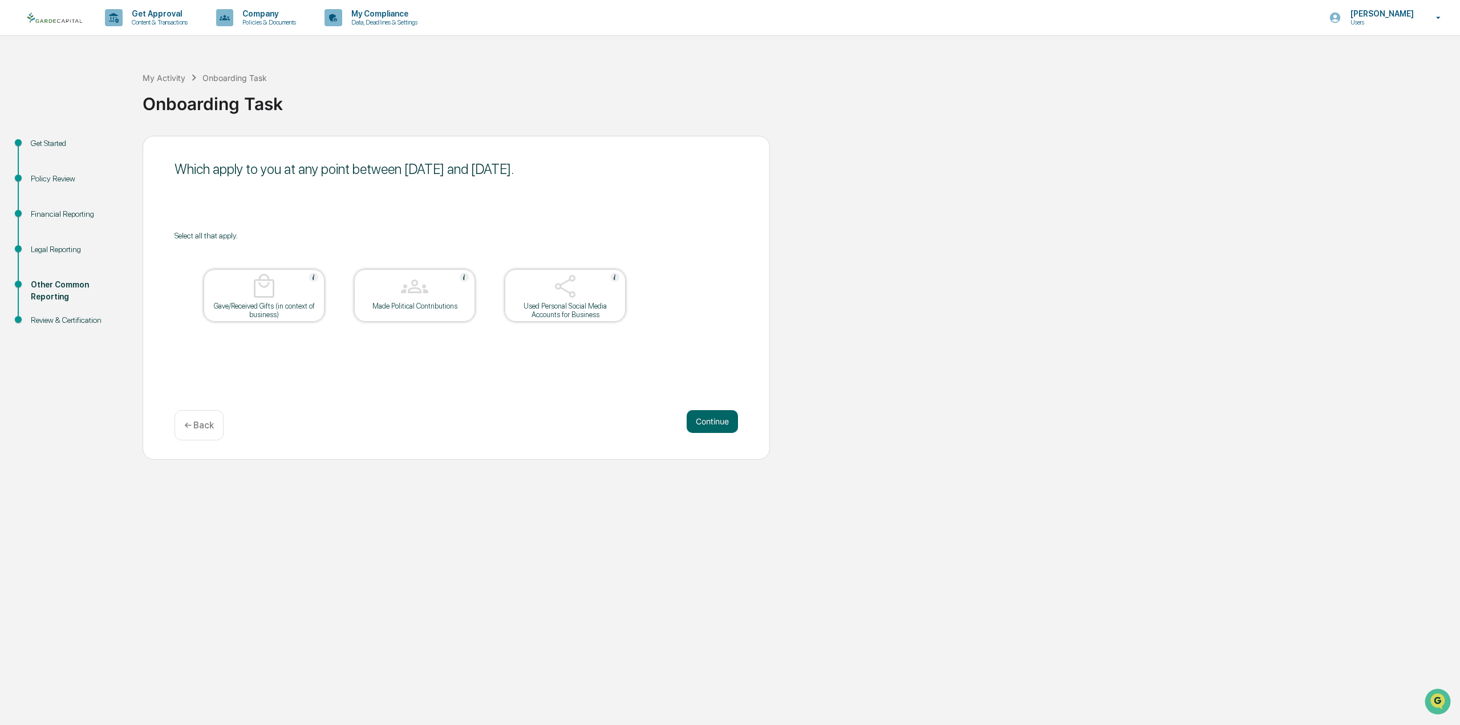
click at [723, 426] on button "Continue" at bounding box center [712, 421] width 51 height 23
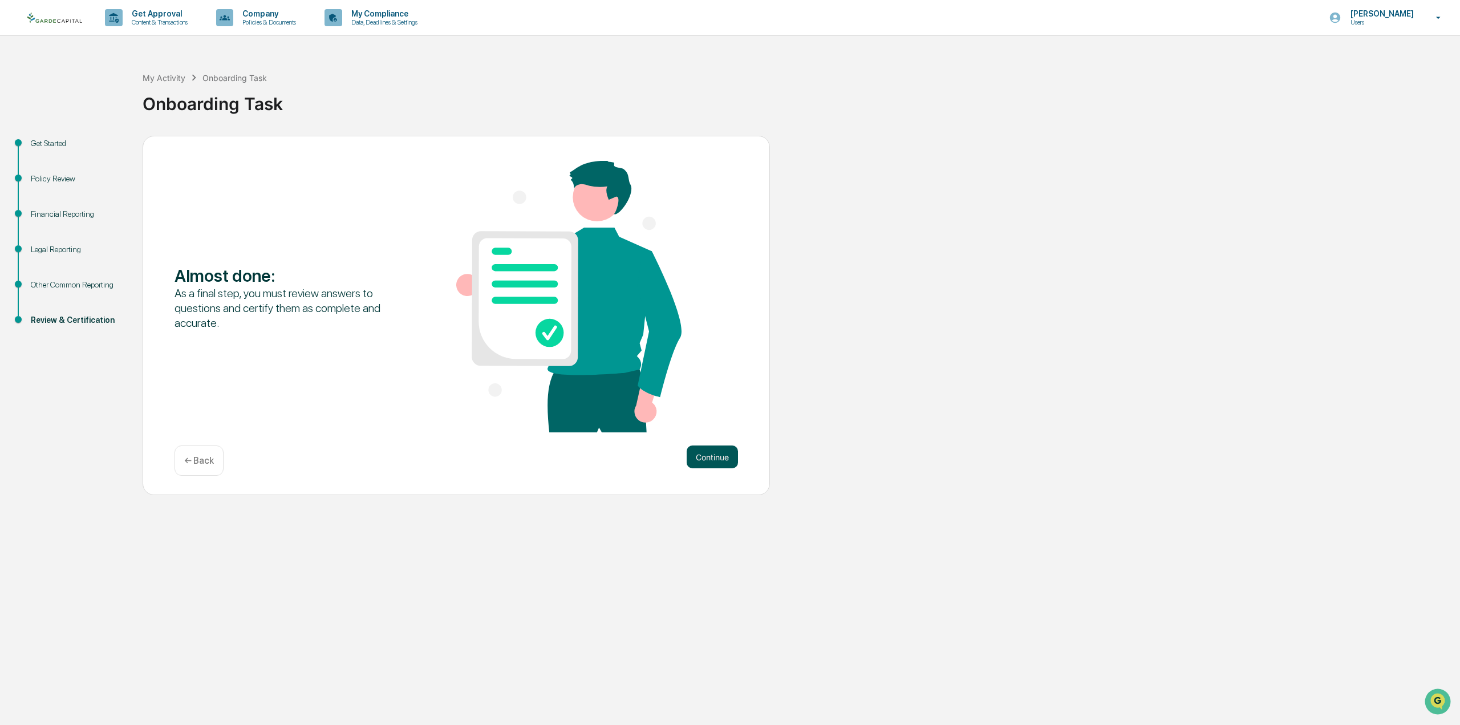
click at [726, 456] on button "Continue" at bounding box center [712, 457] width 51 height 23
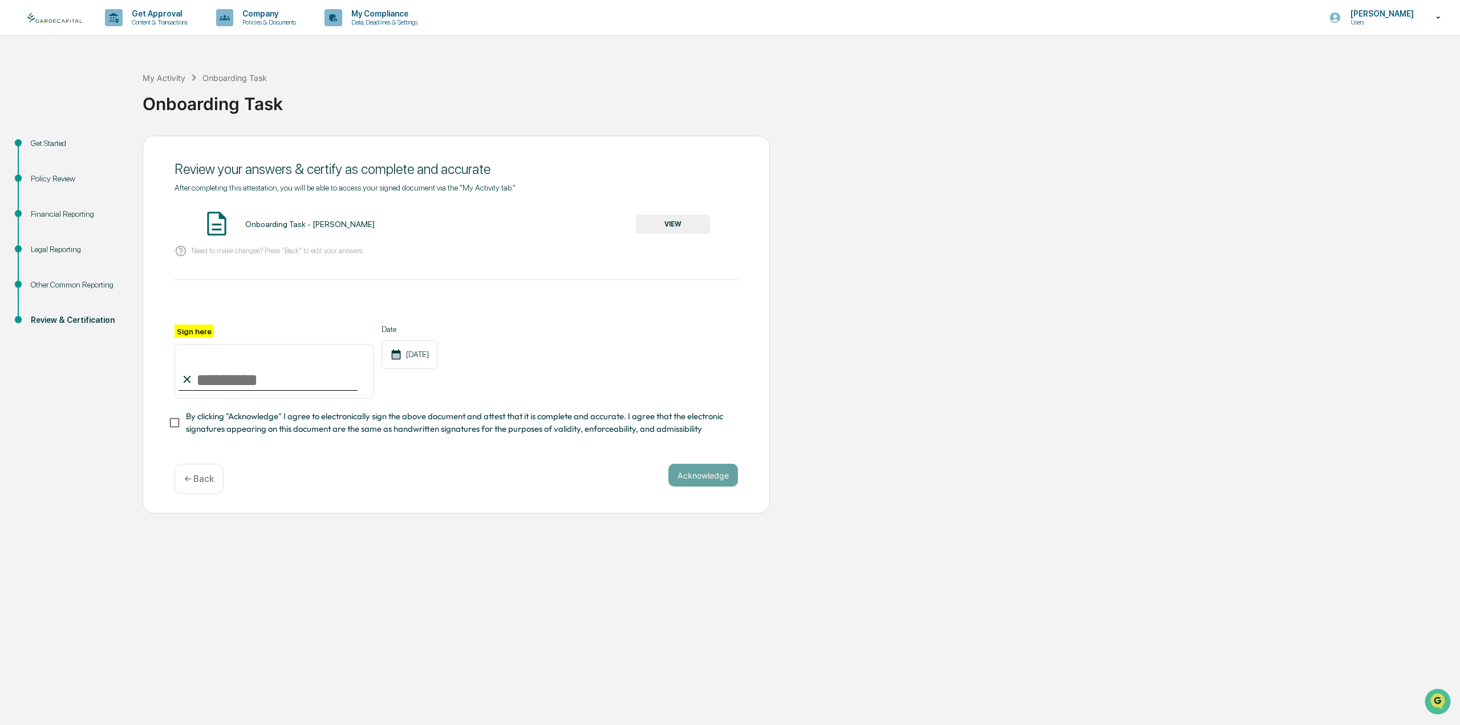
click at [658, 230] on button "VIEW" at bounding box center [673, 223] width 74 height 19
